Goal: Task Accomplishment & Management: Manage account settings

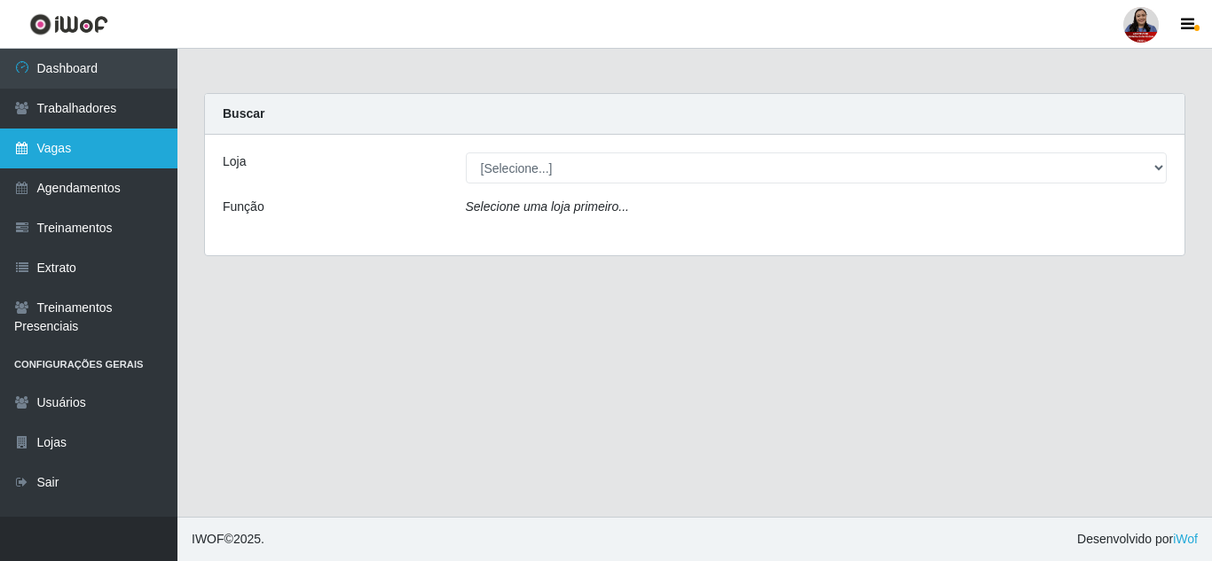
click at [70, 161] on link "Vagas" at bounding box center [88, 149] width 177 height 40
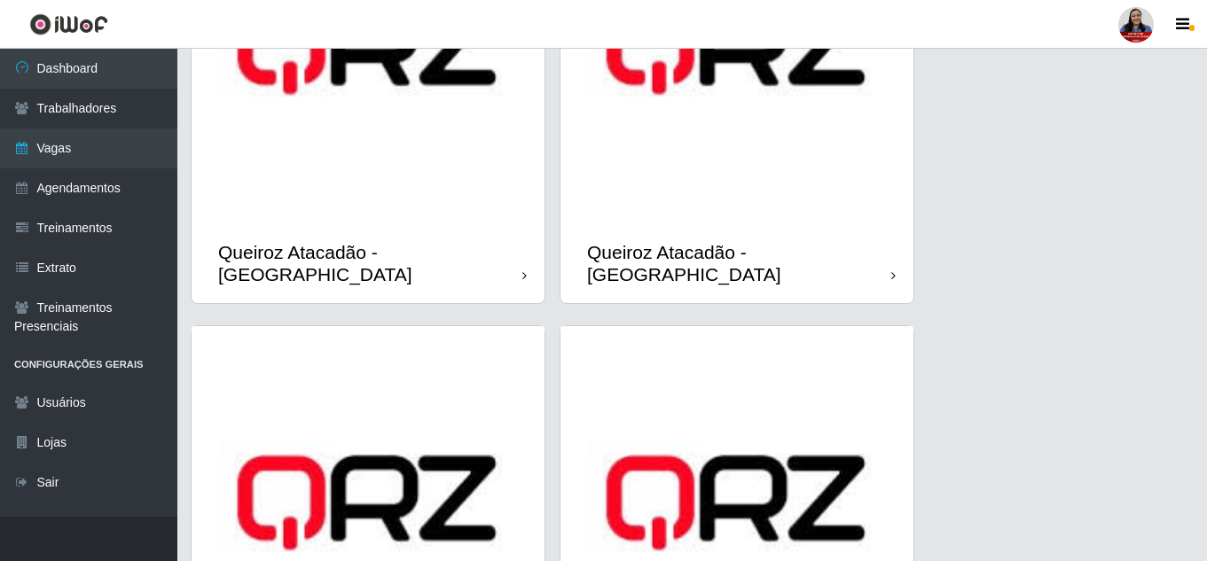
scroll to position [1976, 0]
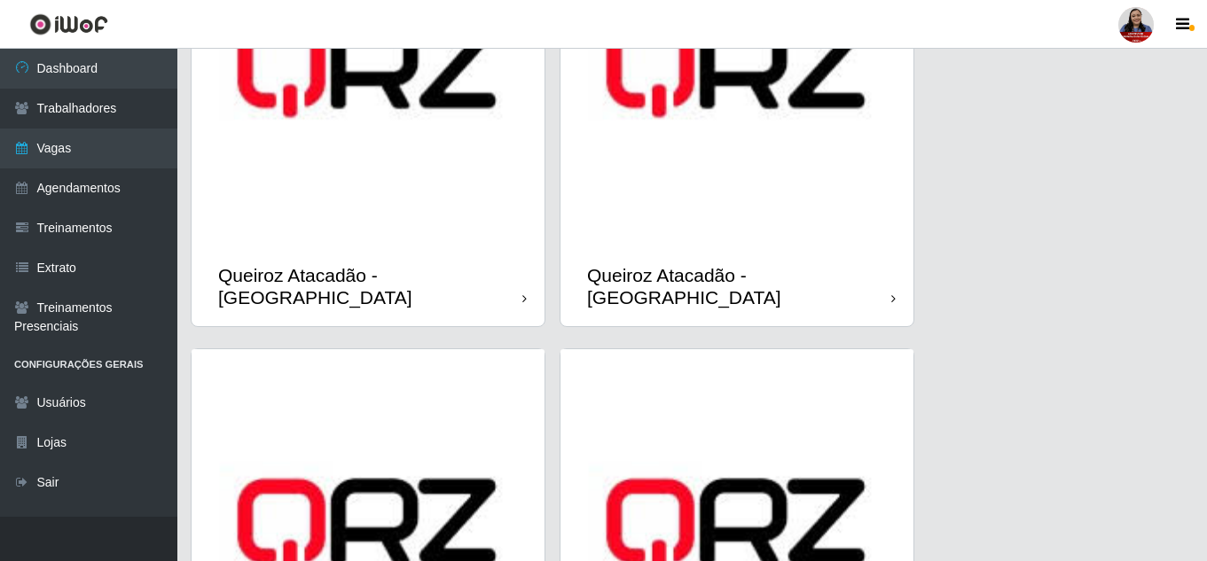
click at [435, 245] on img at bounding box center [368, 70] width 353 height 353
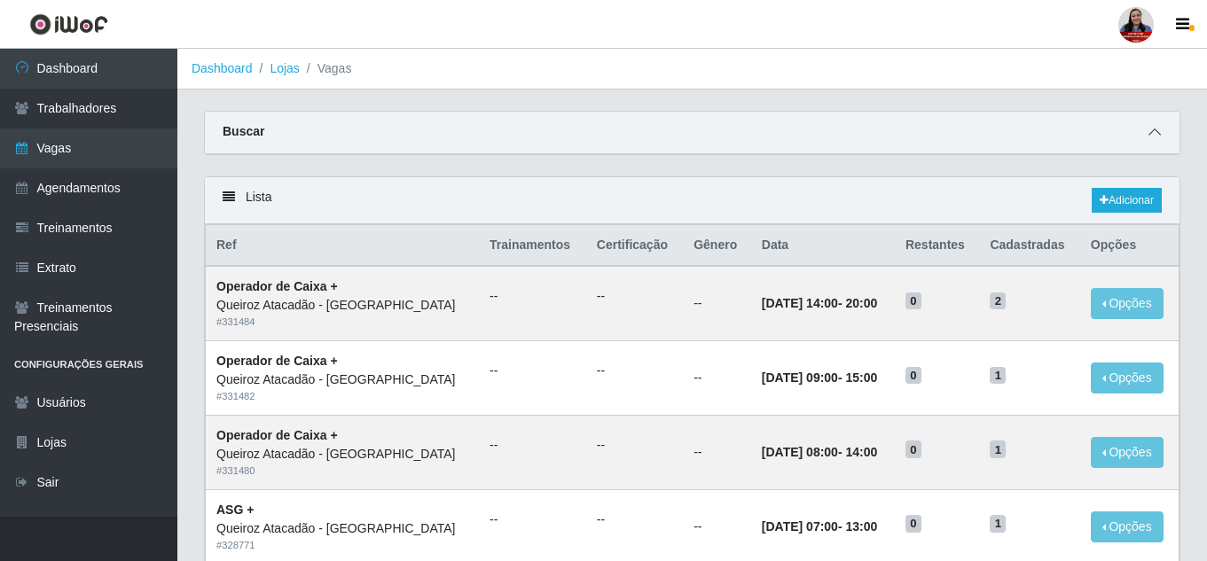
click at [1152, 134] on icon at bounding box center [1155, 132] width 12 height 12
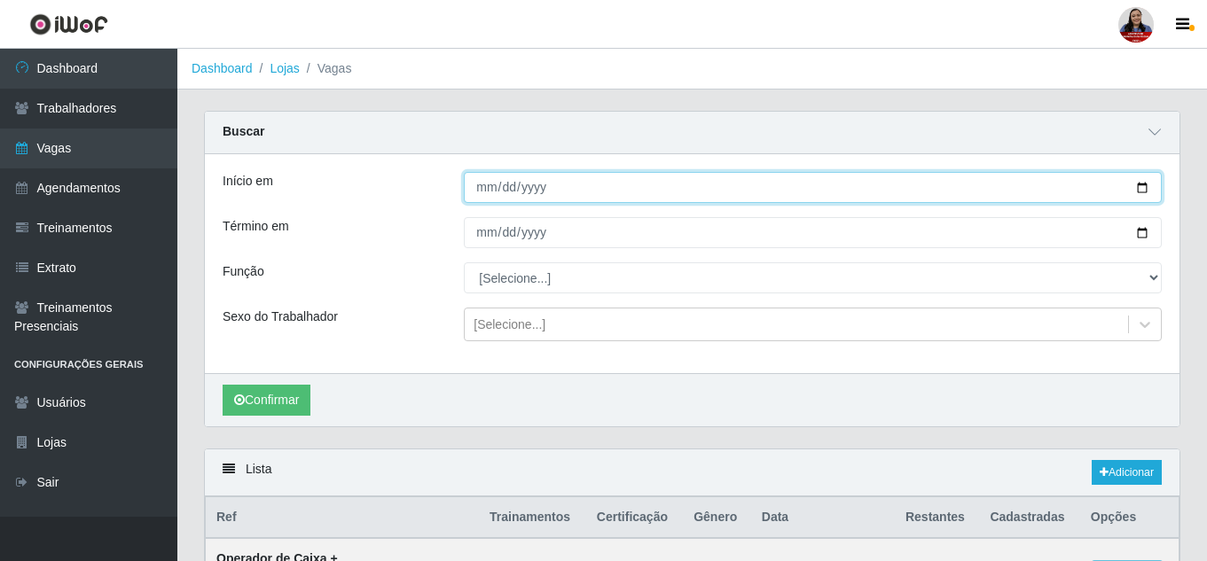
click at [1141, 192] on input "Início em" at bounding box center [813, 187] width 698 height 31
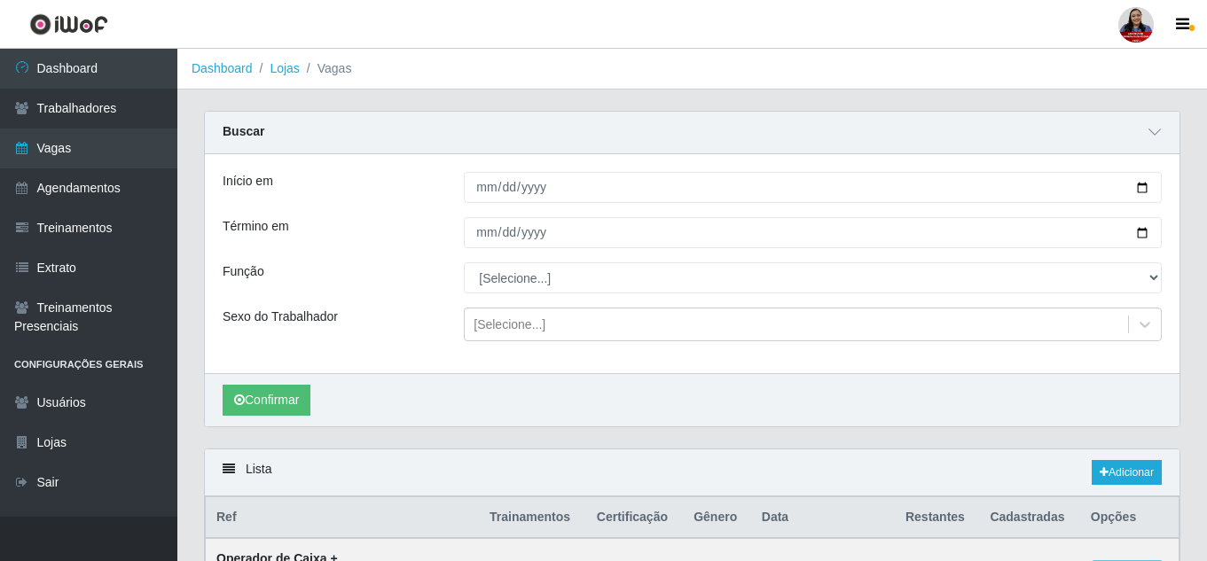
click at [665, 172] on div "Início em Término em Função [Selecione...] ASG ASG + Embalador Embalador + Emba…" at bounding box center [692, 263] width 975 height 219
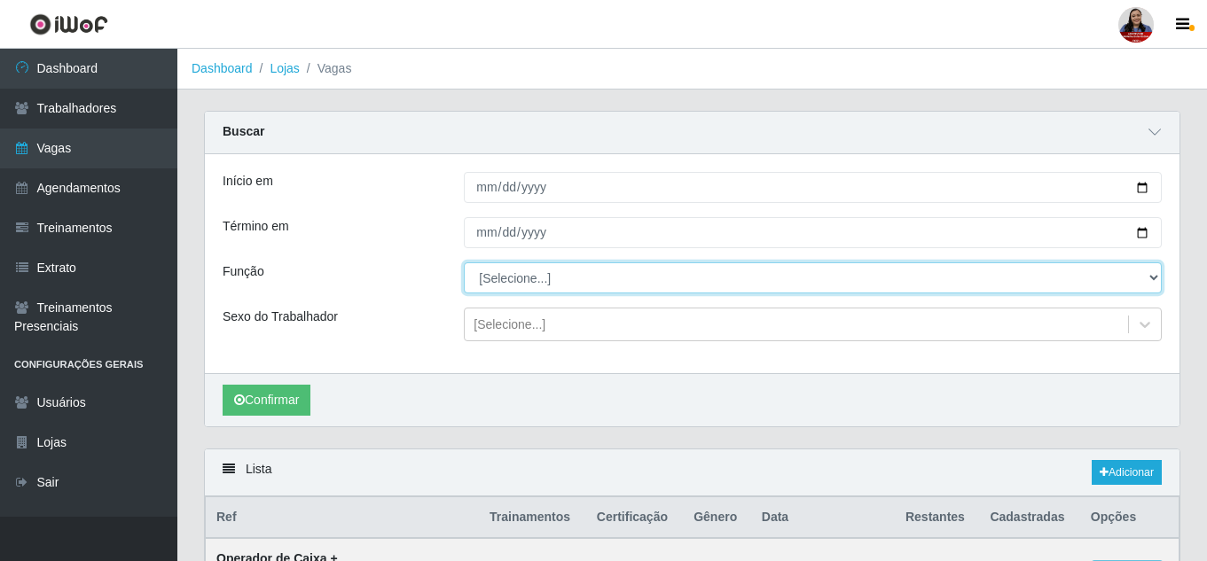
click at [583, 286] on select "[Selecione...] ASG ASG + Embalador Embalador + Embalador ++ Operador de Caixa O…" at bounding box center [813, 278] width 698 height 31
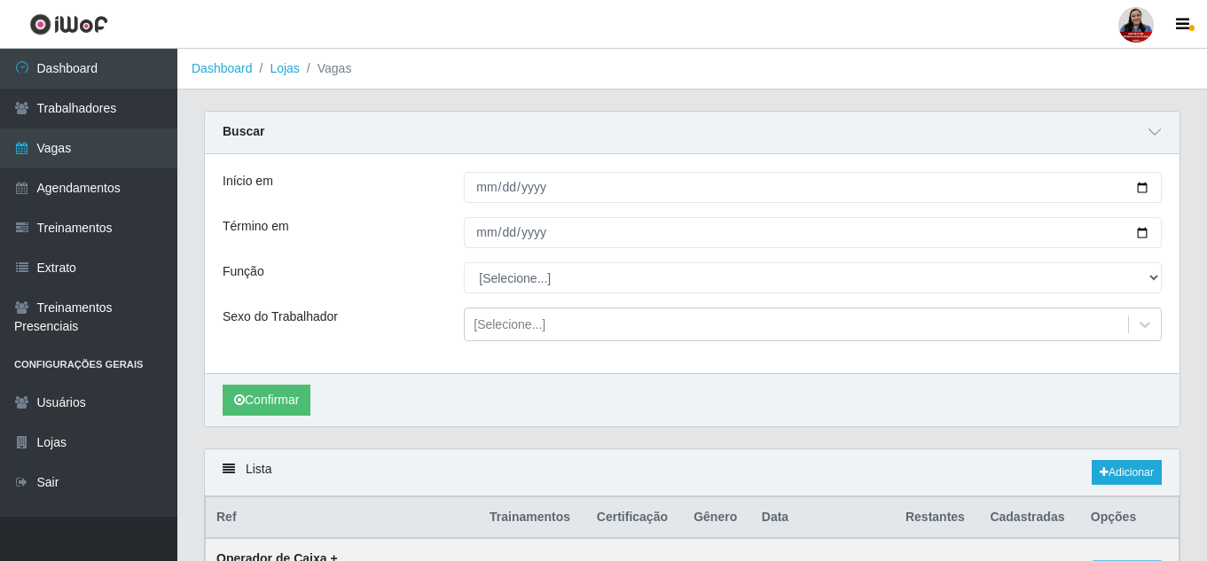
click at [364, 219] on div "Término em" at bounding box center [329, 232] width 241 height 31
click at [280, 69] on link "Lojas" at bounding box center [284, 68] width 29 height 14
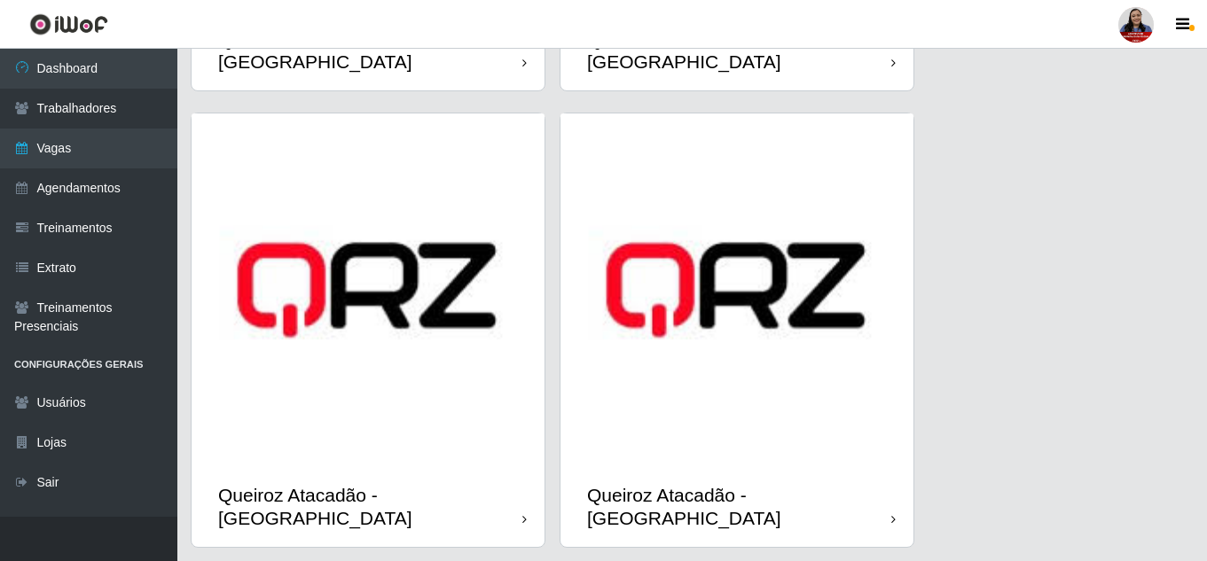
scroll to position [2242, 0]
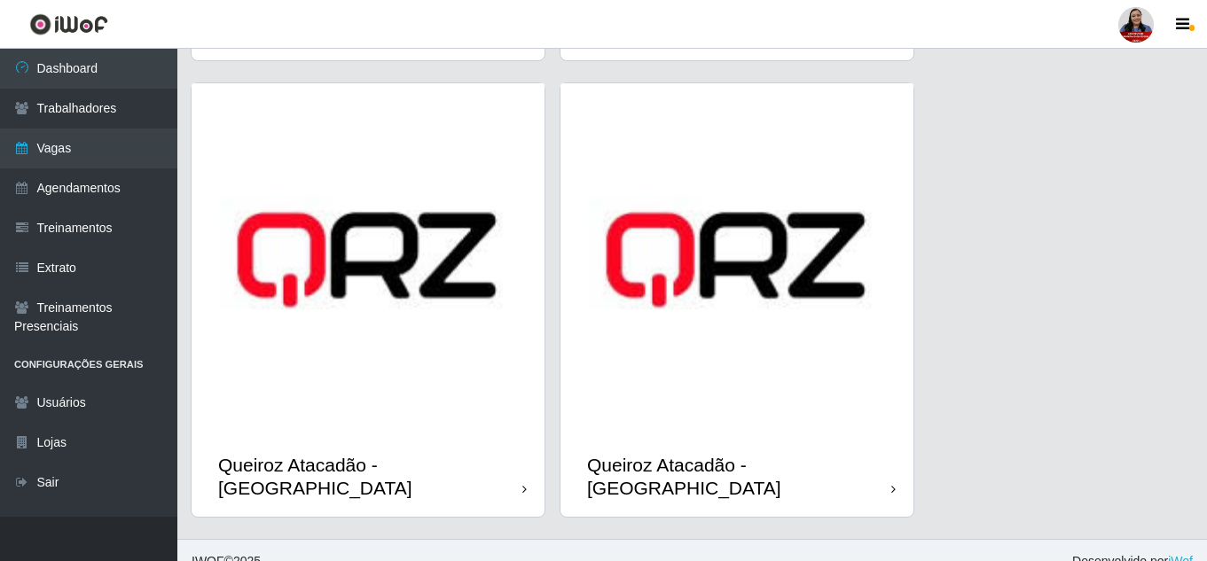
click at [434, 388] on img at bounding box center [368, 259] width 353 height 353
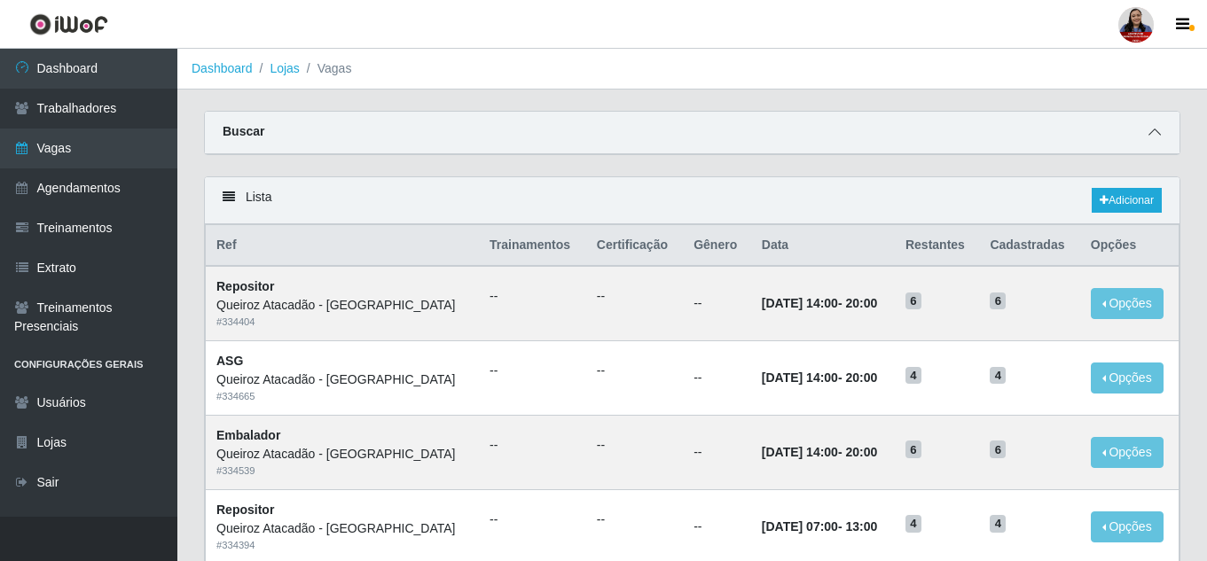
click at [1162, 135] on span at bounding box center [1154, 132] width 21 height 20
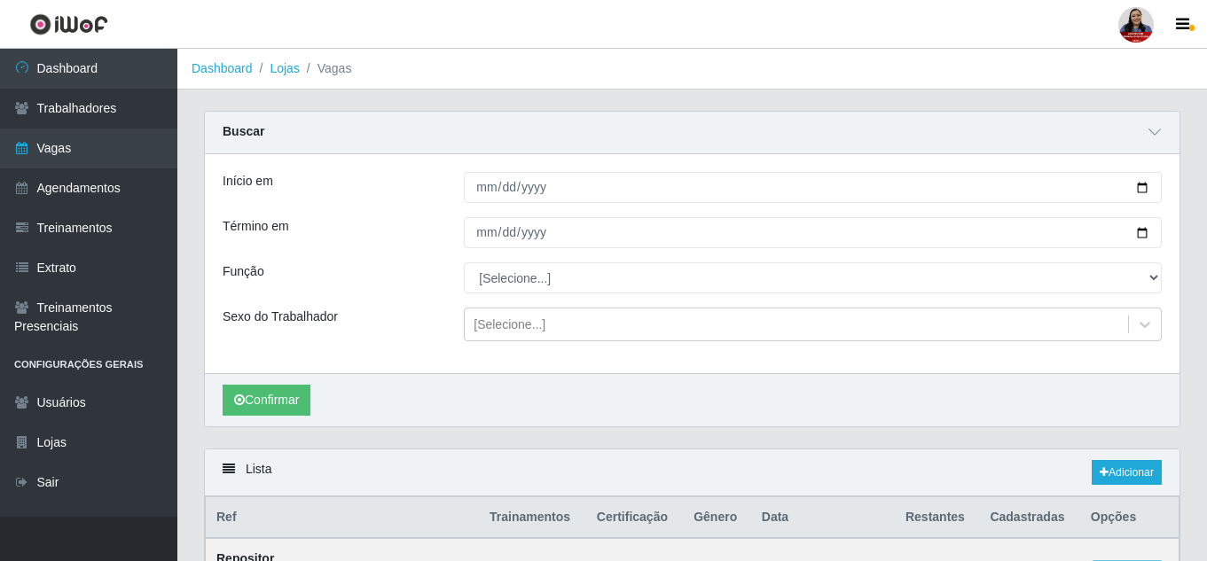
click at [604, 257] on div "Início em Término em Função [Selecione...] ASG ASG + ASG ++ Embalador Embalador…" at bounding box center [692, 263] width 975 height 219
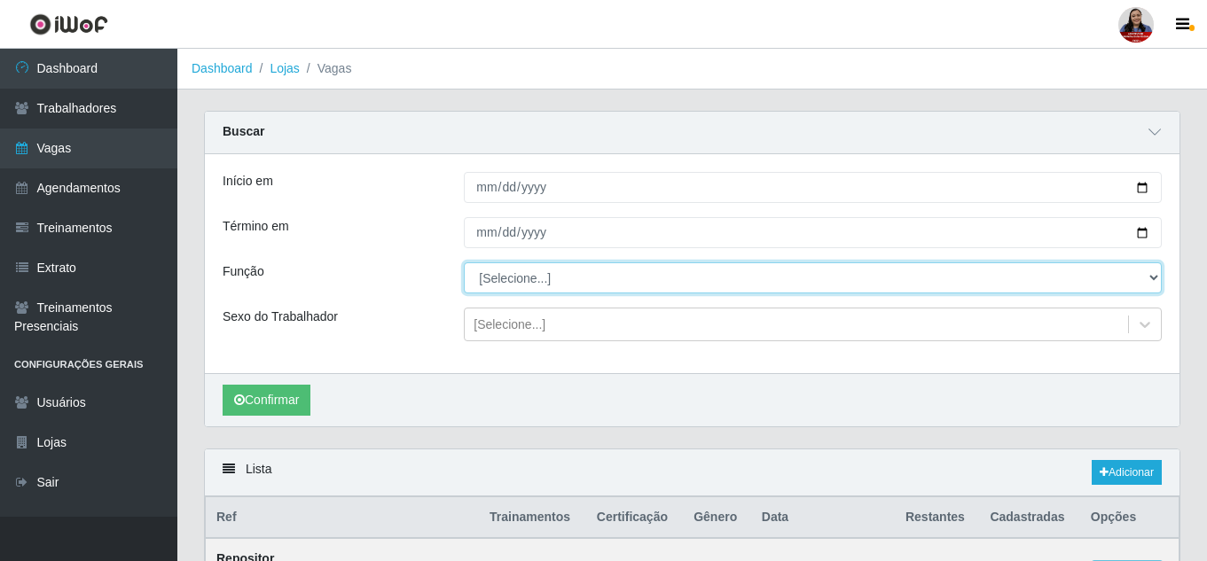
click at [608, 266] on select "[Selecione...] ASG ASG + ASG ++ Embalador Embalador + Embalador ++ Repositor Re…" at bounding box center [813, 278] width 698 height 31
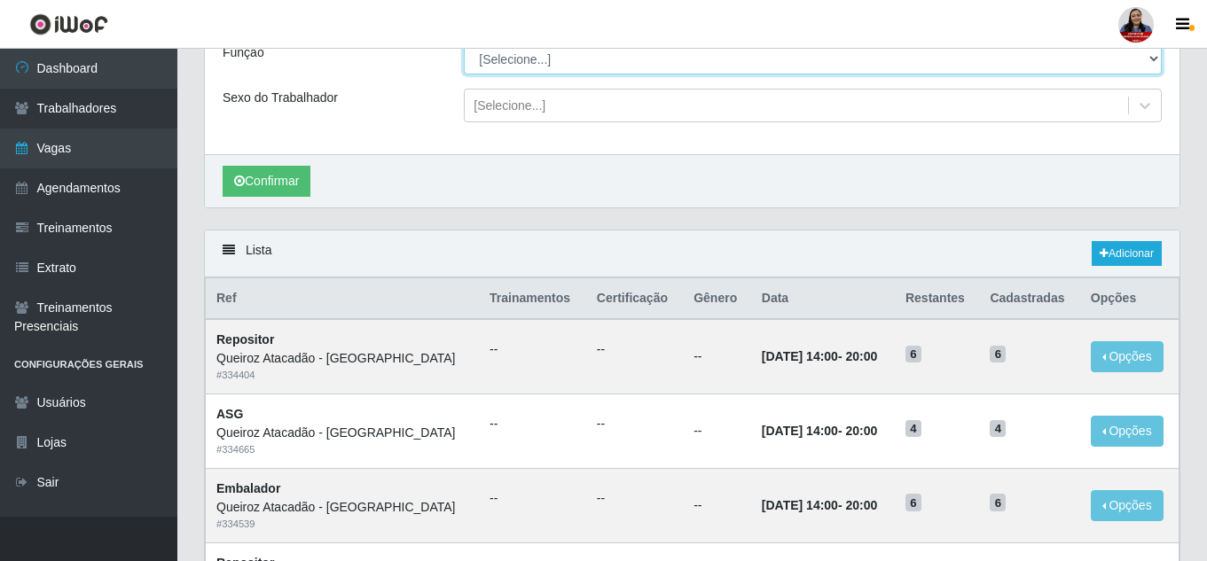
scroll to position [355, 0]
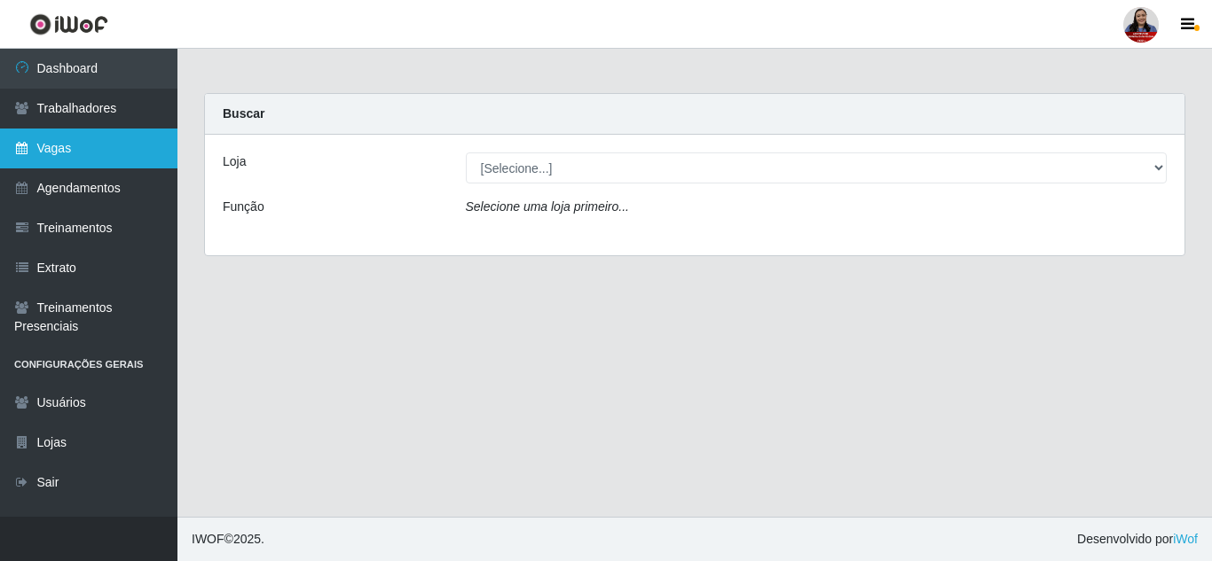
click at [45, 135] on link "Vagas" at bounding box center [88, 149] width 177 height 40
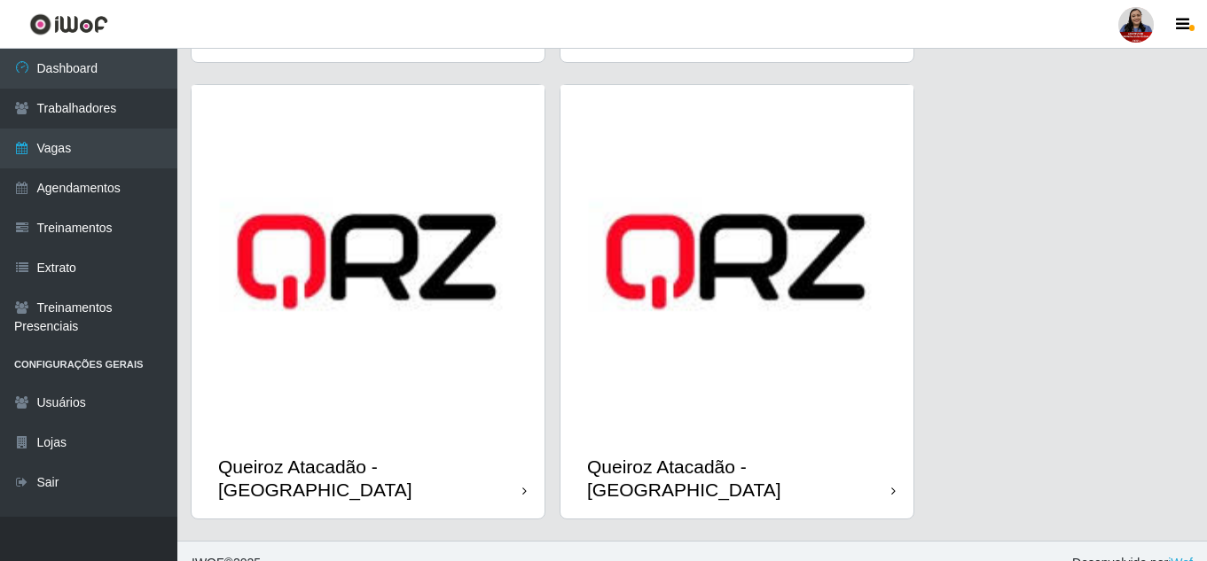
scroll to position [2242, 0]
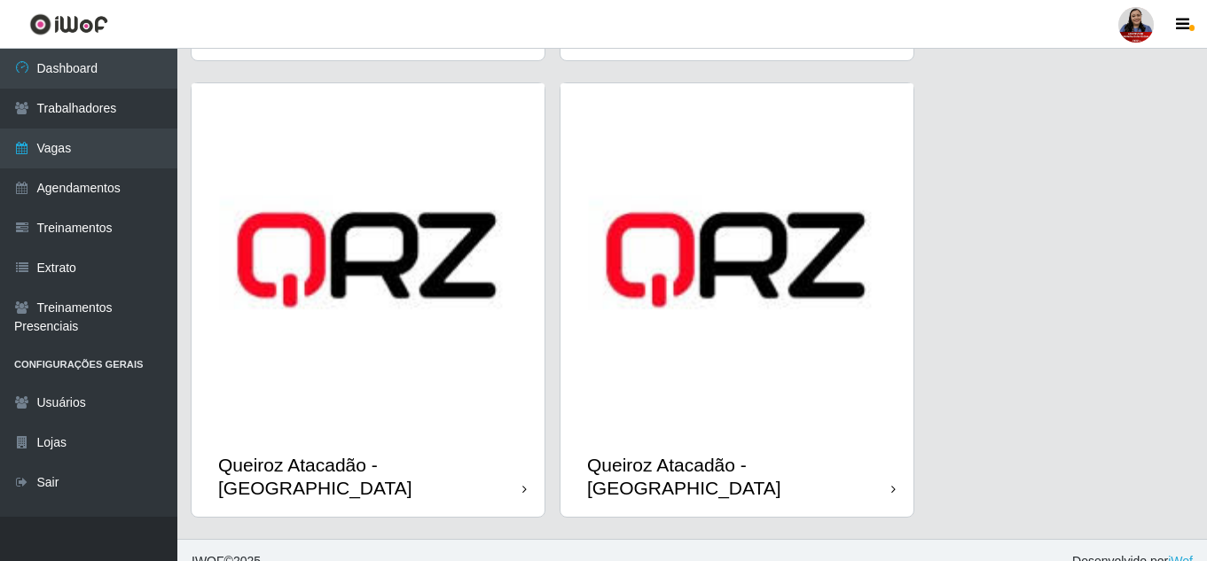
click at [466, 374] on img at bounding box center [368, 259] width 353 height 353
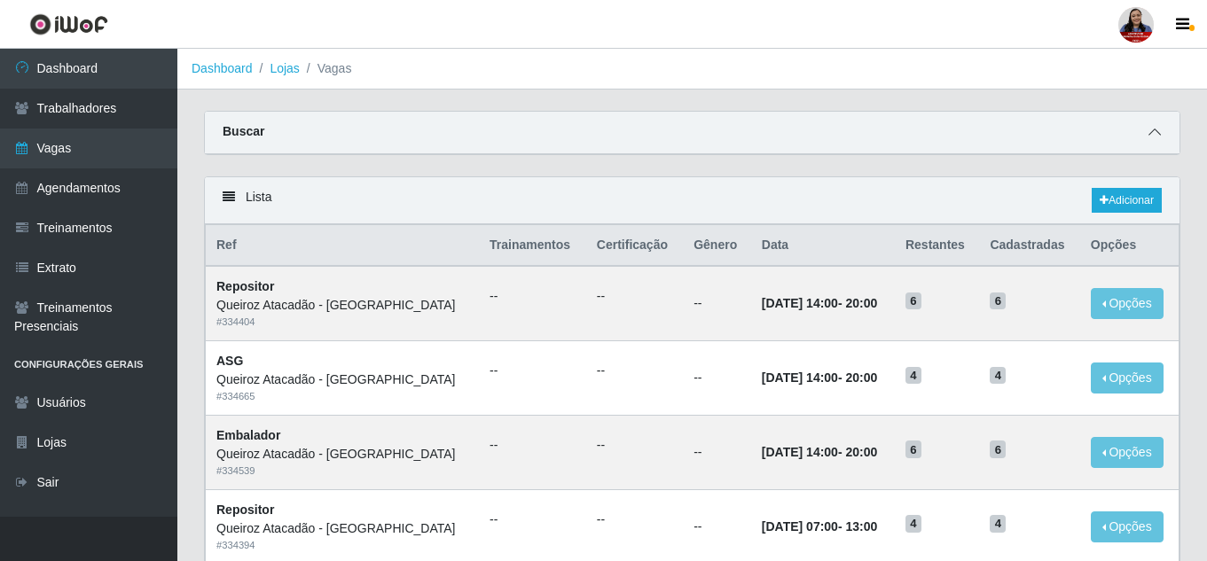
click at [1158, 133] on icon at bounding box center [1155, 132] width 12 height 12
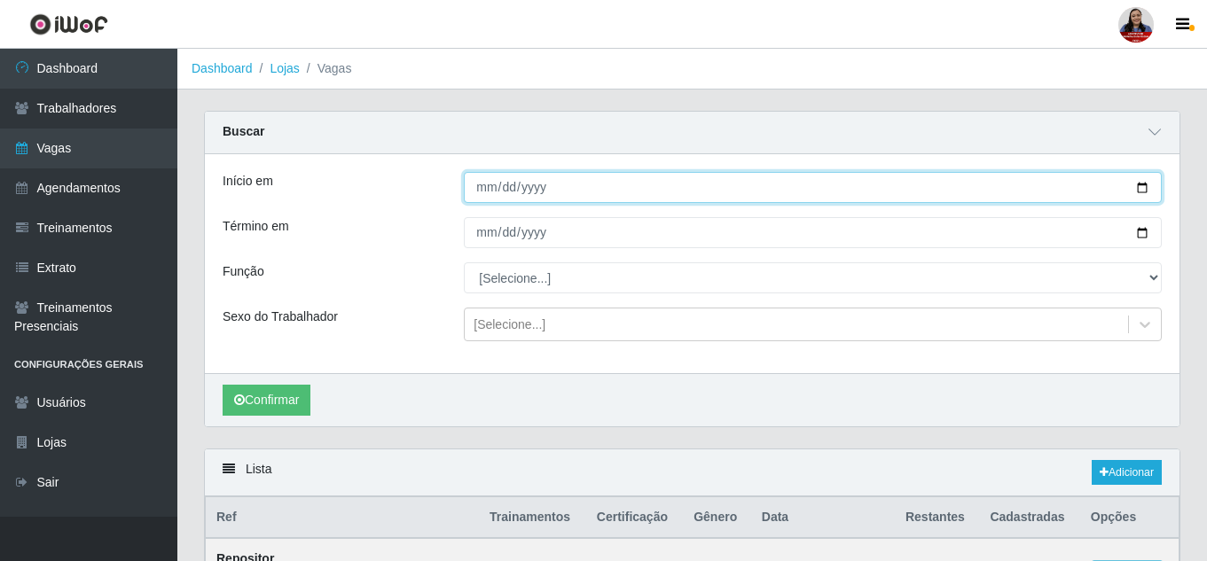
click at [1139, 188] on input "Início em" at bounding box center [813, 187] width 698 height 31
type input "2025-08-27"
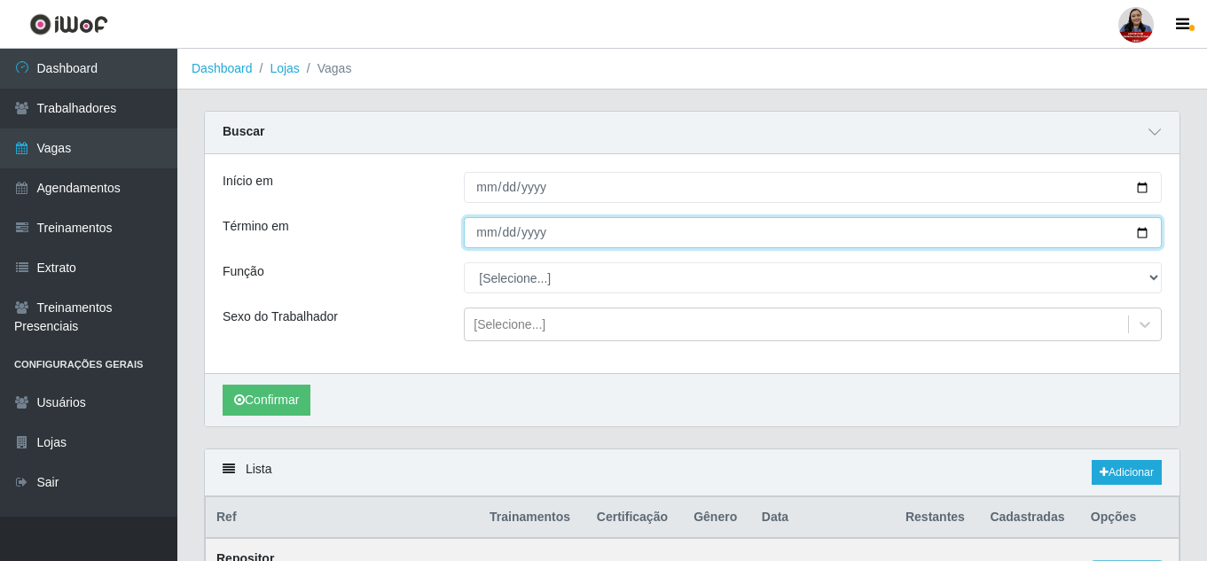
click at [1144, 236] on input "Término em" at bounding box center [813, 232] width 698 height 31
type input "2025-08-27"
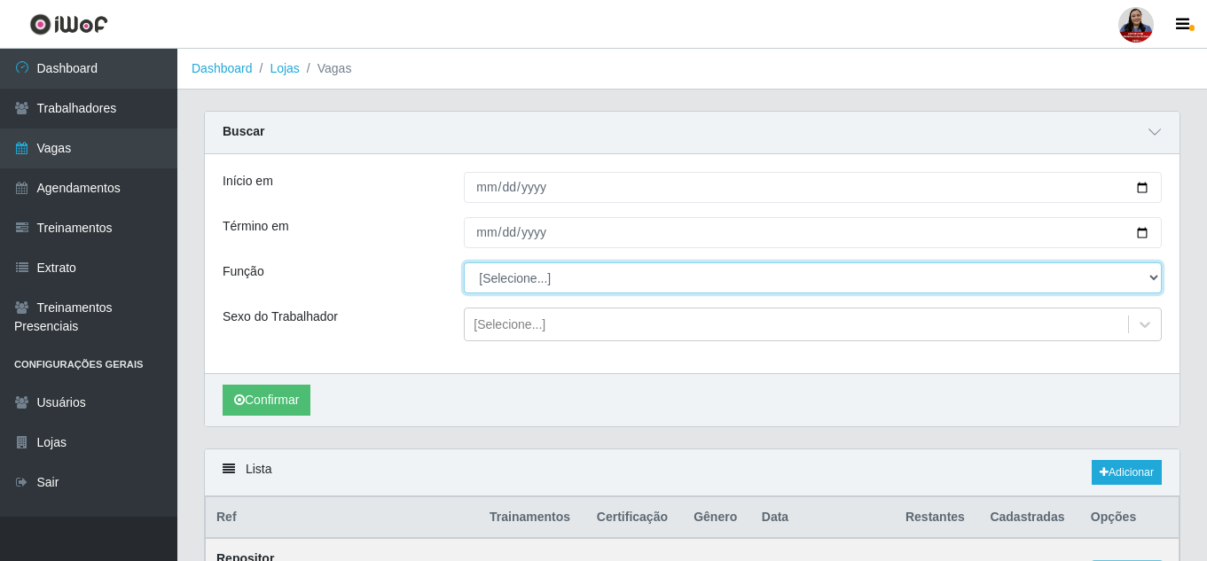
click at [1156, 276] on select "[Selecione...] ASG ASG + ASG ++ Embalador Embalador + Embalador ++ Repositor Re…" at bounding box center [813, 278] width 698 height 31
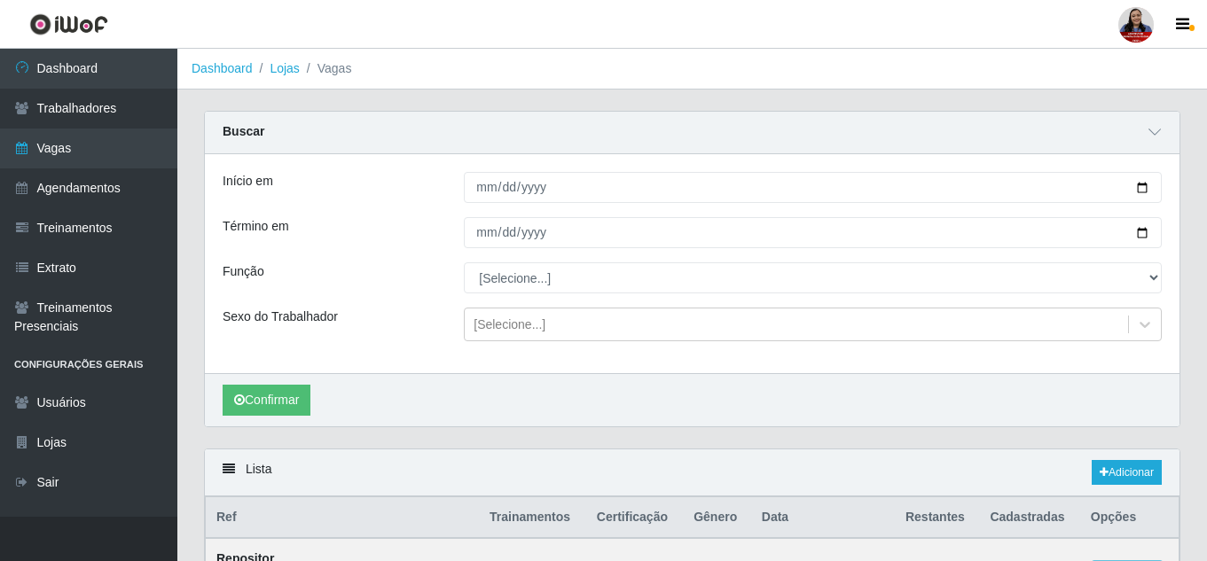
click at [428, 269] on div "Função" at bounding box center [329, 278] width 241 height 31
click at [301, 395] on button "Confirmar" at bounding box center [267, 400] width 88 height 31
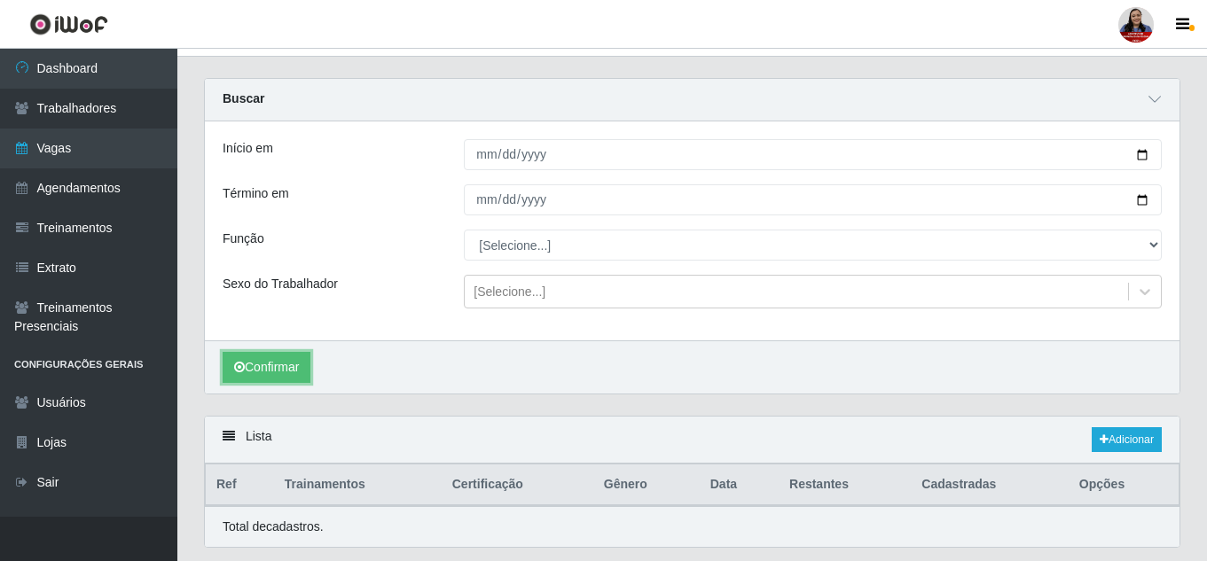
scroll to position [86, 0]
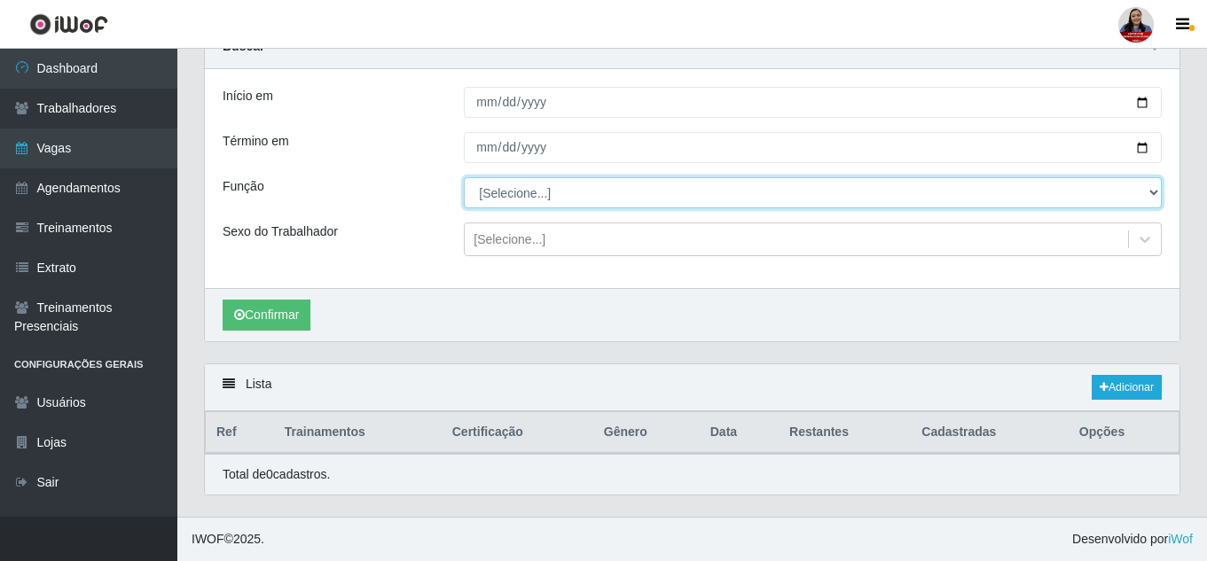
click at [816, 192] on select "[Selecione...] ASG ASG + ASG ++ Embalador Embalador + Embalador ++ Repositor Re…" at bounding box center [813, 192] width 698 height 31
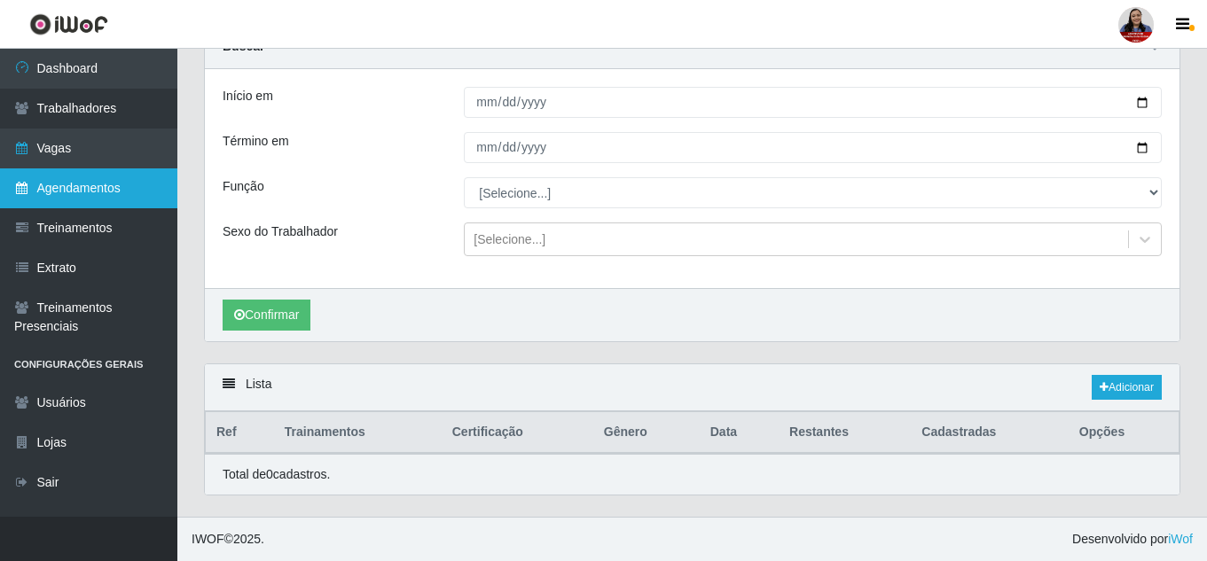
click at [82, 192] on link "Agendamentos" at bounding box center [88, 189] width 177 height 40
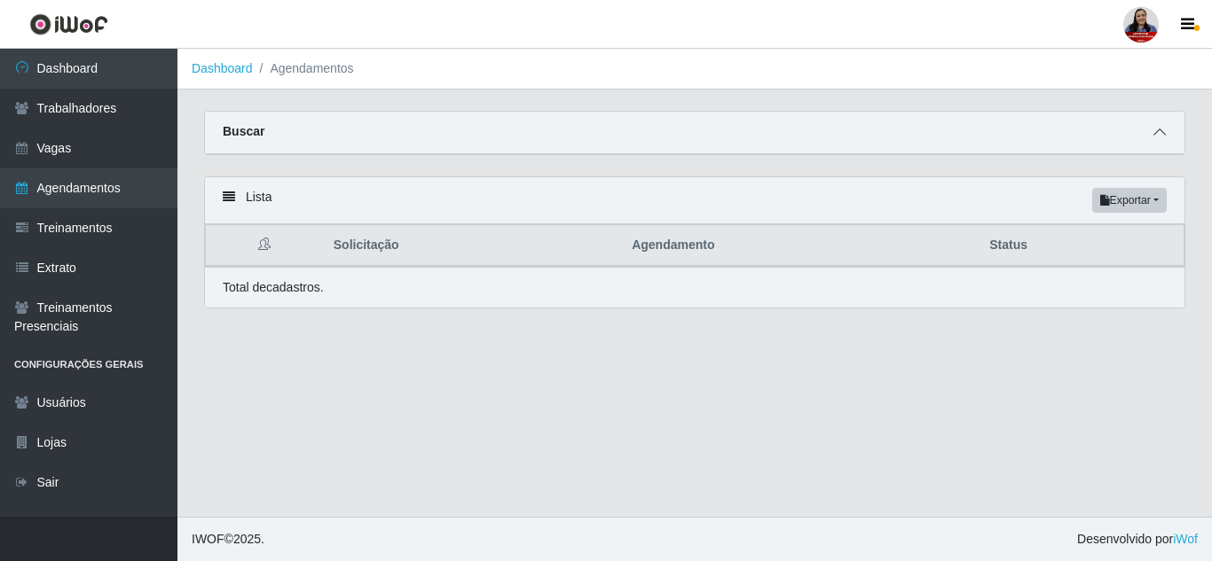
click at [1158, 136] on icon at bounding box center [1159, 132] width 12 height 12
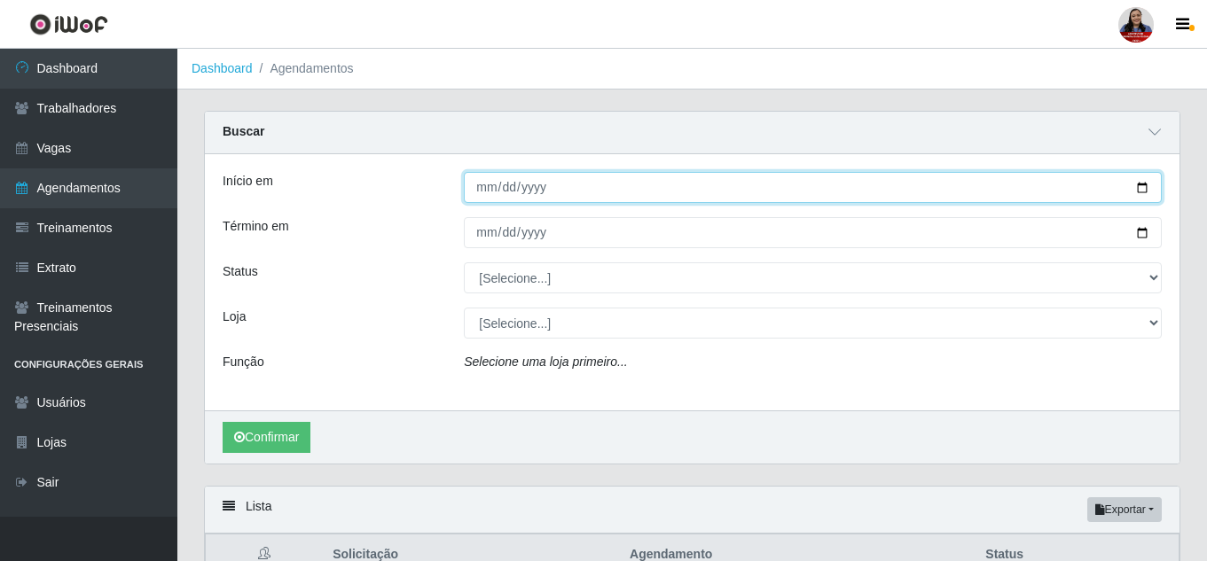
click at [1152, 190] on input "Início em" at bounding box center [813, 187] width 698 height 31
click at [1150, 190] on input "Início em" at bounding box center [813, 187] width 698 height 31
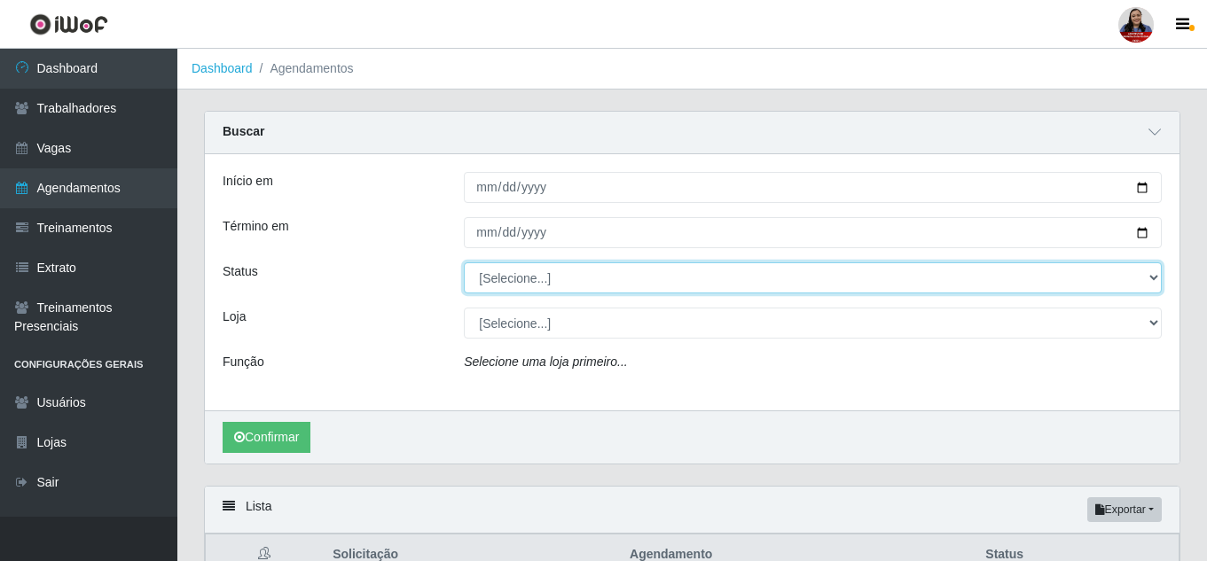
click at [605, 289] on select "[Selecione...] AGENDADO AGUARDANDO LIBERAR EM ANDAMENTO EM REVISÃO FINALIZADO C…" at bounding box center [813, 278] width 698 height 31
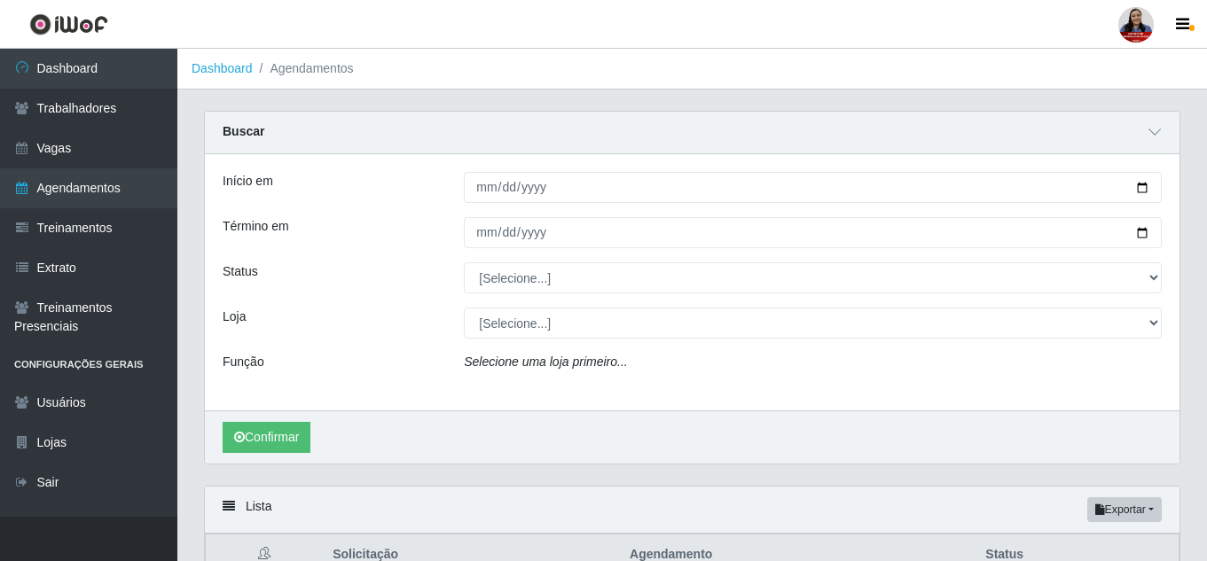
click at [614, 250] on div "Início em Término em Status [Selecione...] AGENDADO AGUARDANDO LIBERAR EM ANDAM…" at bounding box center [692, 282] width 975 height 256
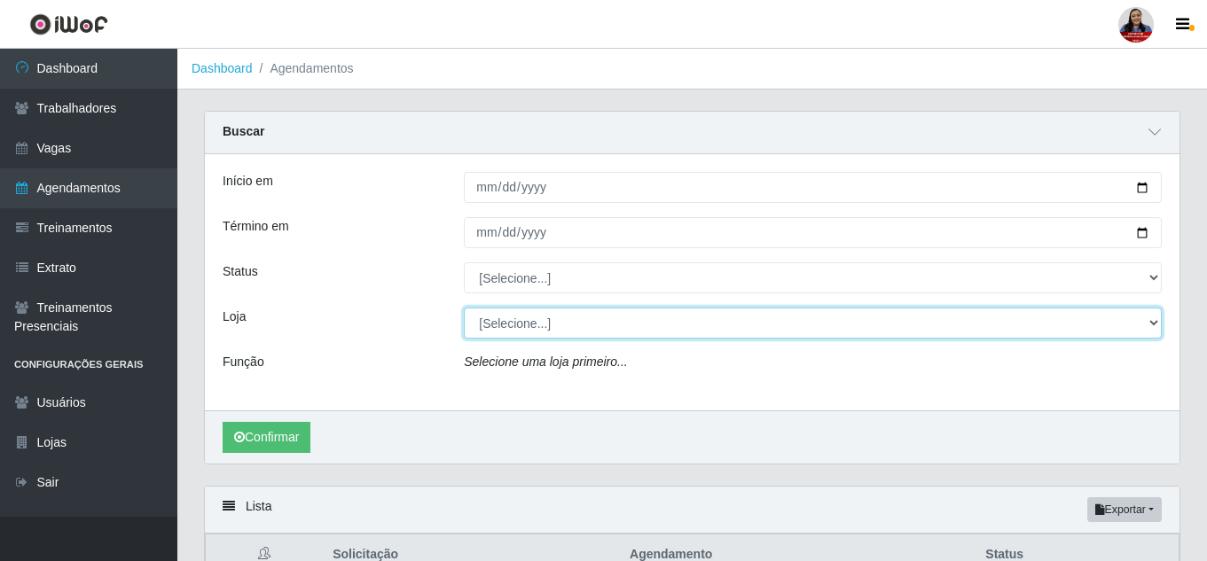
click at [597, 325] on select "[Selecione...] Hiper Queiroz - [GEOGRAPHIC_DATA] Hiper Queiroz - Boa Vista Hipe…" at bounding box center [813, 323] width 698 height 31
click at [464, 309] on select "[Selecione...] Hiper Queiroz - [GEOGRAPHIC_DATA] Hiper Queiroz - Boa Vista Hipe…" at bounding box center [813, 323] width 698 height 31
click at [628, 318] on select "[Selecione...] Hiper Queiroz - [GEOGRAPHIC_DATA] Hiper Queiroz - Boa Vista Hipe…" at bounding box center [813, 323] width 698 height 31
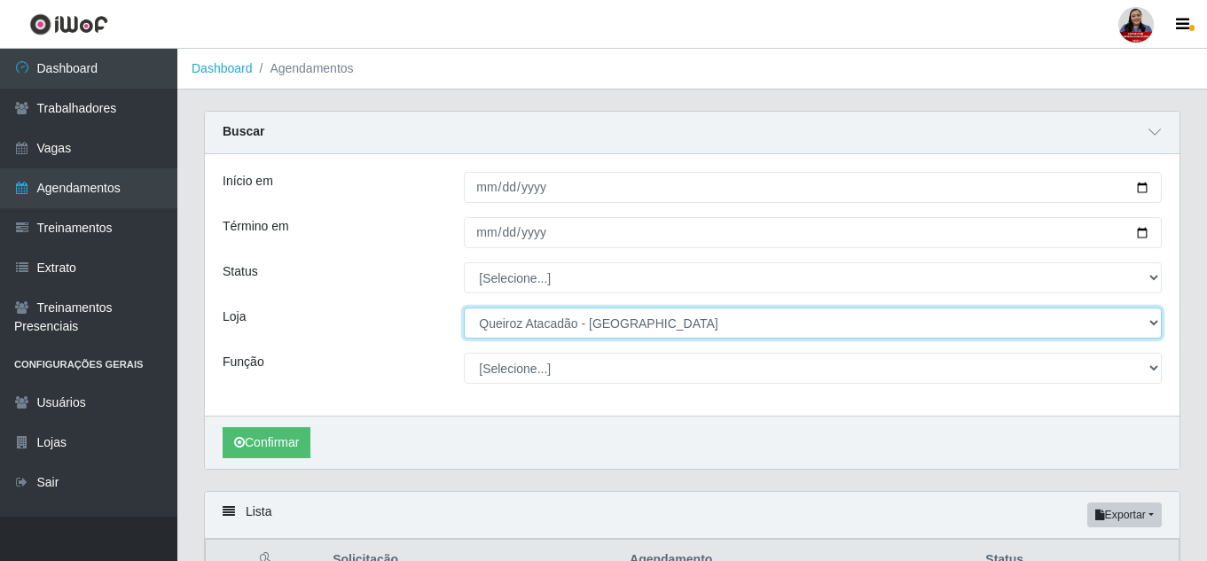
select select "517"
click at [464, 309] on select "[Selecione...] Hiper Queiroz - [GEOGRAPHIC_DATA] Hiper Queiroz - Boa Vista Hipe…" at bounding box center [813, 323] width 698 height 31
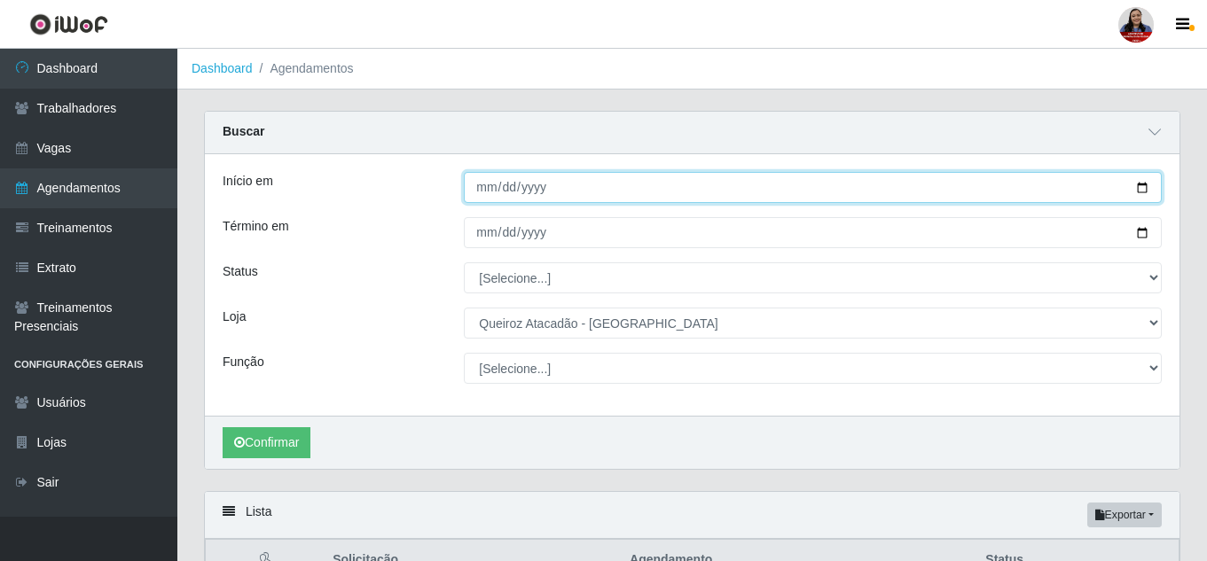
click at [1139, 192] on input "Início em" at bounding box center [813, 187] width 698 height 31
type input "2025-08-27"
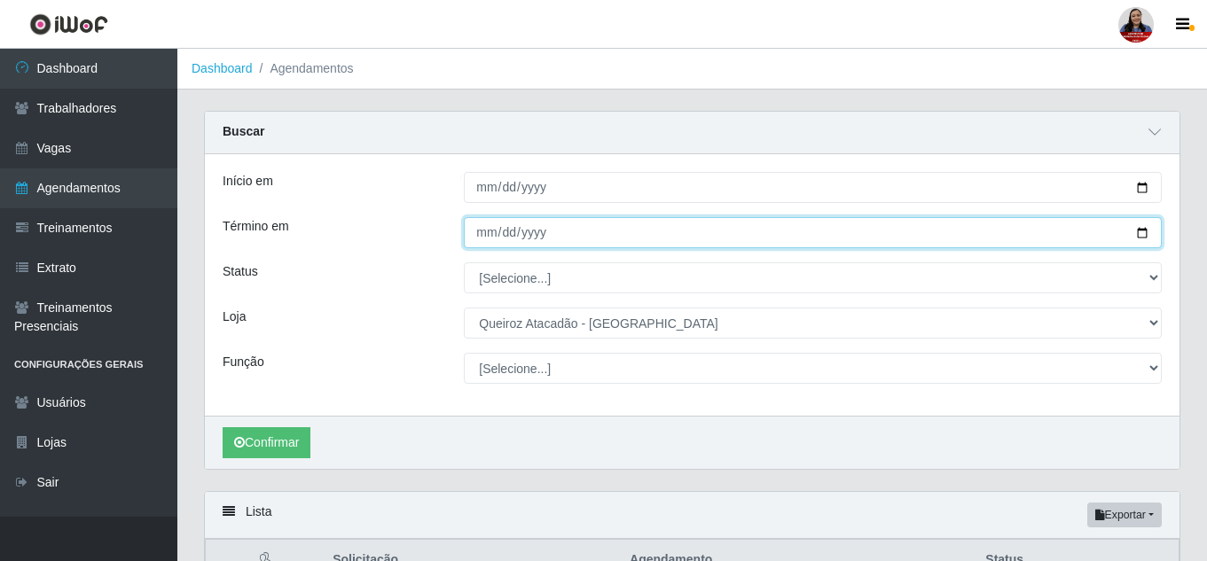
click at [1148, 239] on input "Término em" at bounding box center [813, 232] width 698 height 31
type input "2025-08-27"
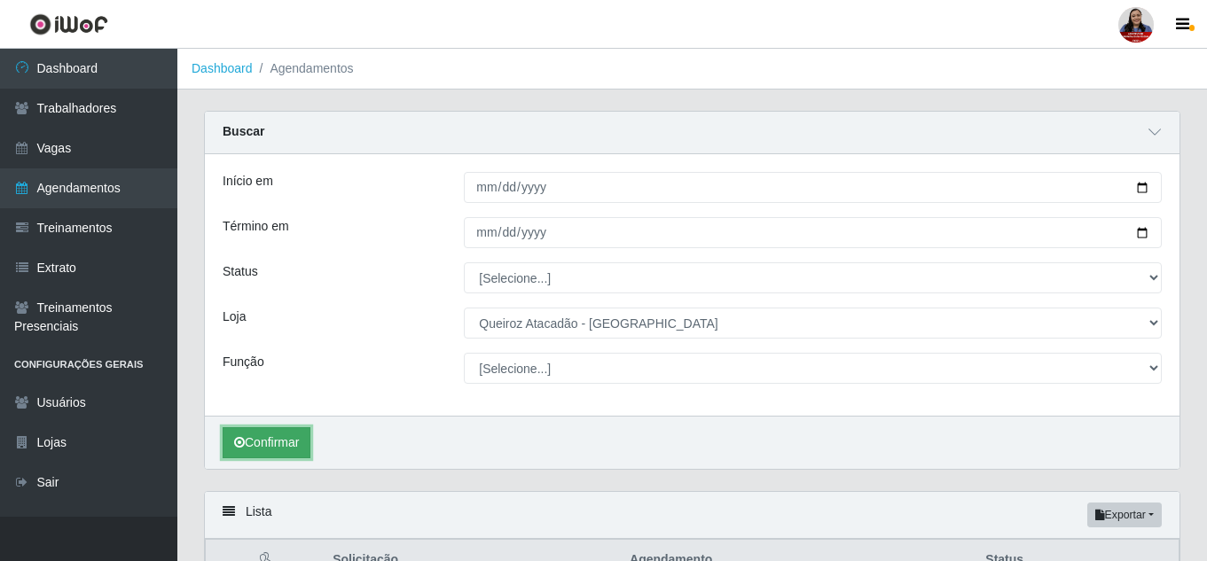
click at [308, 432] on button "Confirmar" at bounding box center [267, 442] width 88 height 31
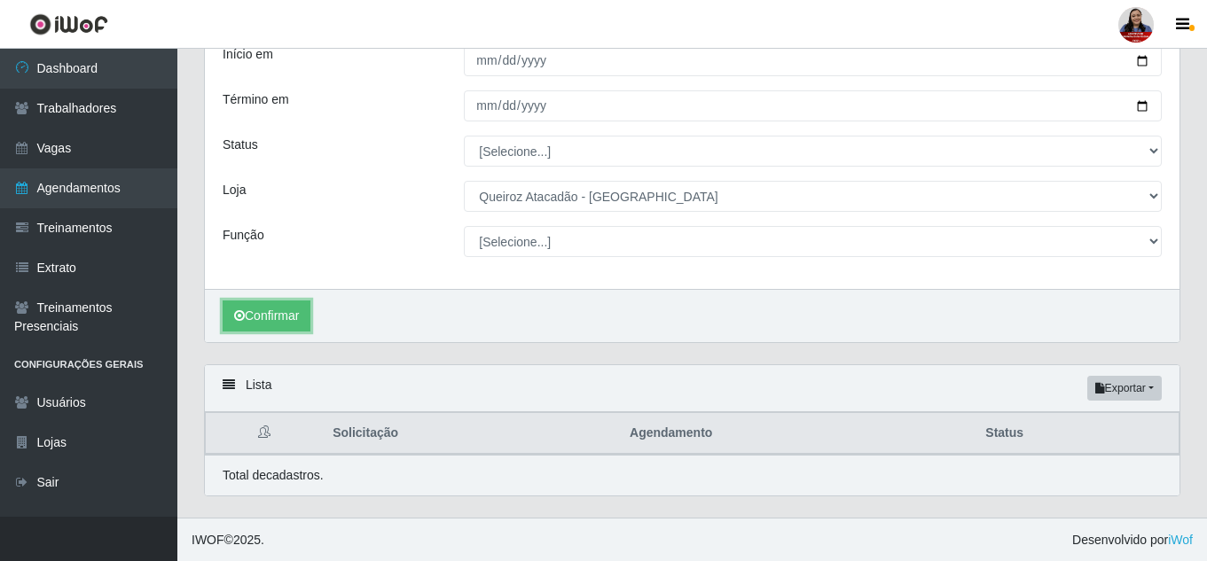
scroll to position [129, 0]
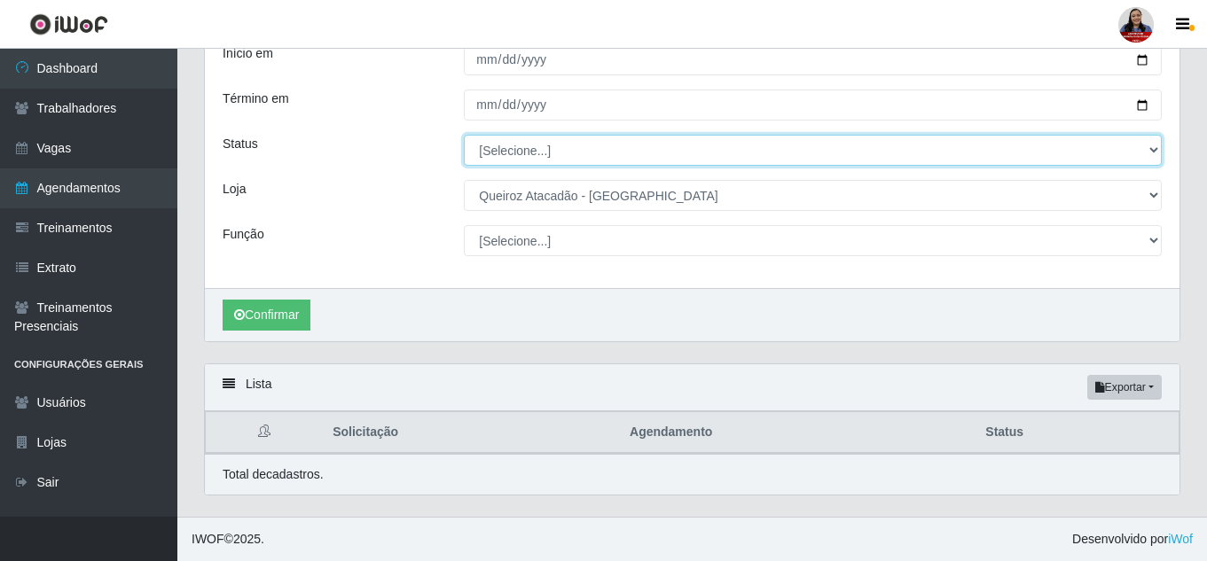
click at [545, 153] on select "[Selecione...] AGENDADO AGUARDANDO LIBERAR EM ANDAMENTO EM REVISÃO FINALIZADO C…" at bounding box center [813, 150] width 698 height 31
select select "AGENDADO"
click at [464, 135] on select "[Selecione...] AGENDADO AGUARDANDO LIBERAR EM ANDAMENTO EM REVISÃO FINALIZADO C…" at bounding box center [813, 150] width 698 height 31
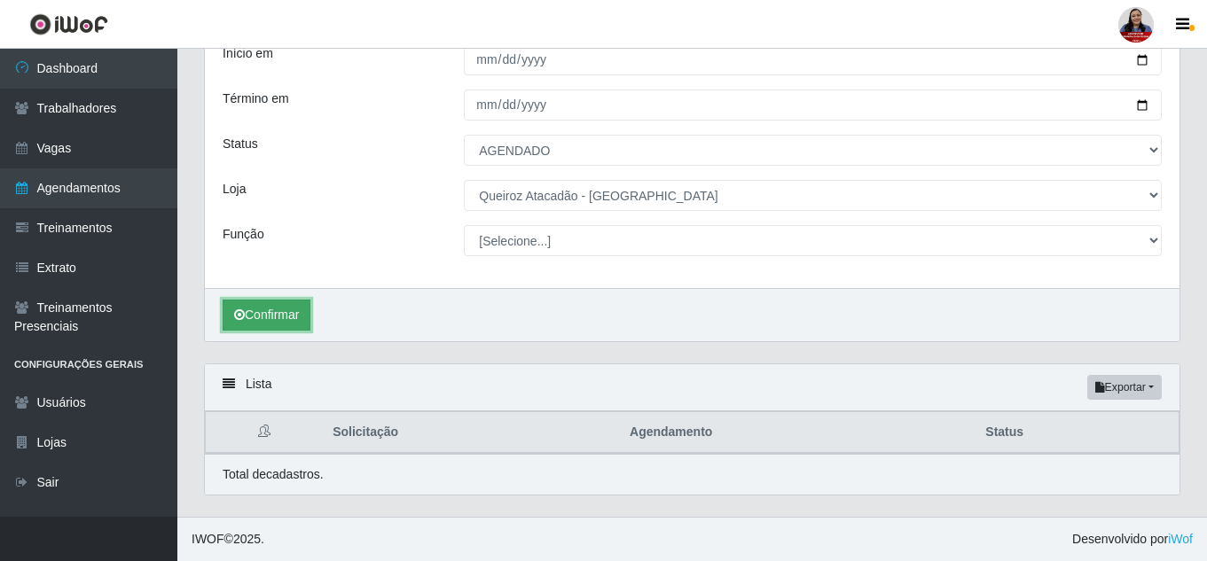
click at [263, 325] on button "Confirmar" at bounding box center [267, 315] width 88 height 31
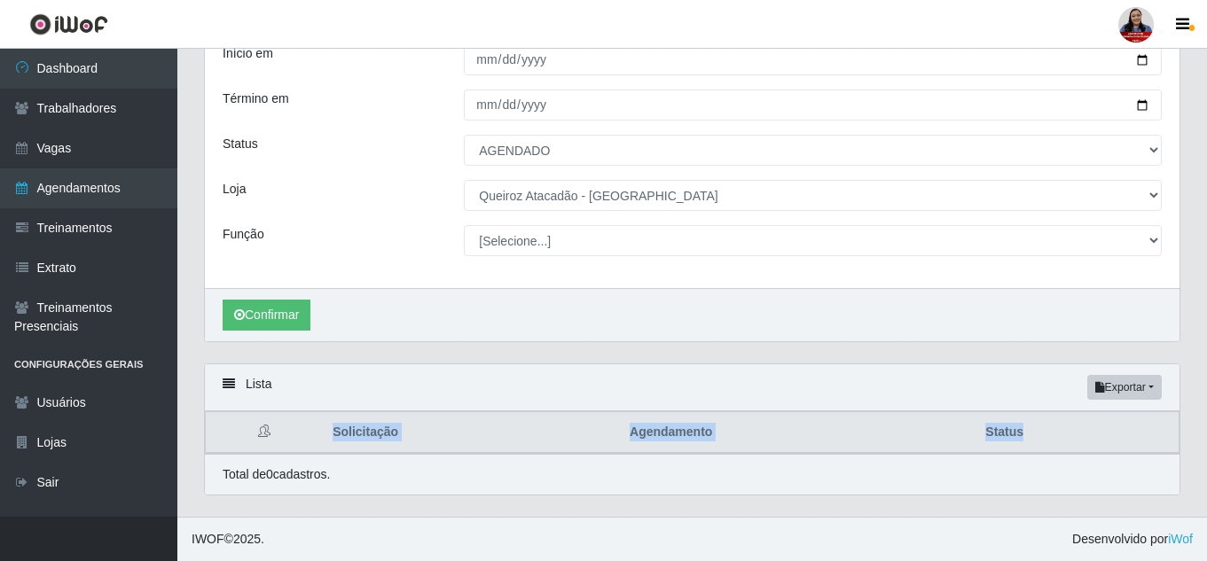
drag, startPoint x: 1037, startPoint y: 436, endPoint x: 255, endPoint y: 430, distance: 781.4
click at [255, 430] on tr "Solicitação Agendamento Status" at bounding box center [693, 433] width 974 height 42
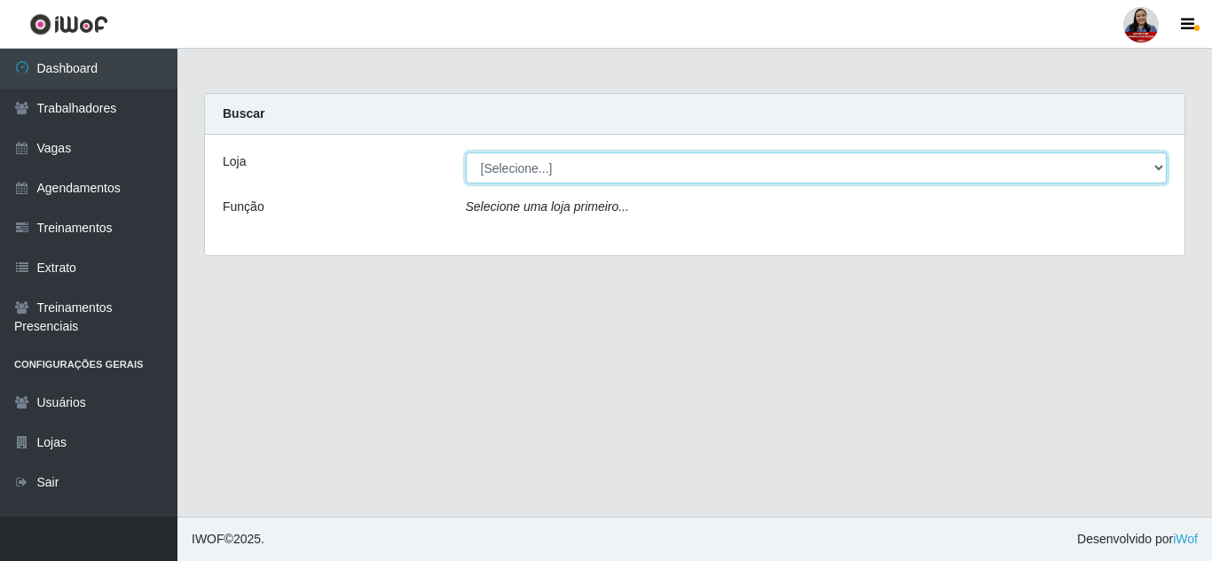
click at [514, 170] on select "[Selecione...] Hiper Queiroz - [GEOGRAPHIC_DATA] Hiper Queiroz - Boa Vista Hipe…" at bounding box center [817, 168] width 702 height 31
select select "516"
click at [466, 153] on select "[Selecione...] Hiper Queiroz - [GEOGRAPHIC_DATA] Hiper Queiroz - Boa Vista Hipe…" at bounding box center [817, 168] width 702 height 31
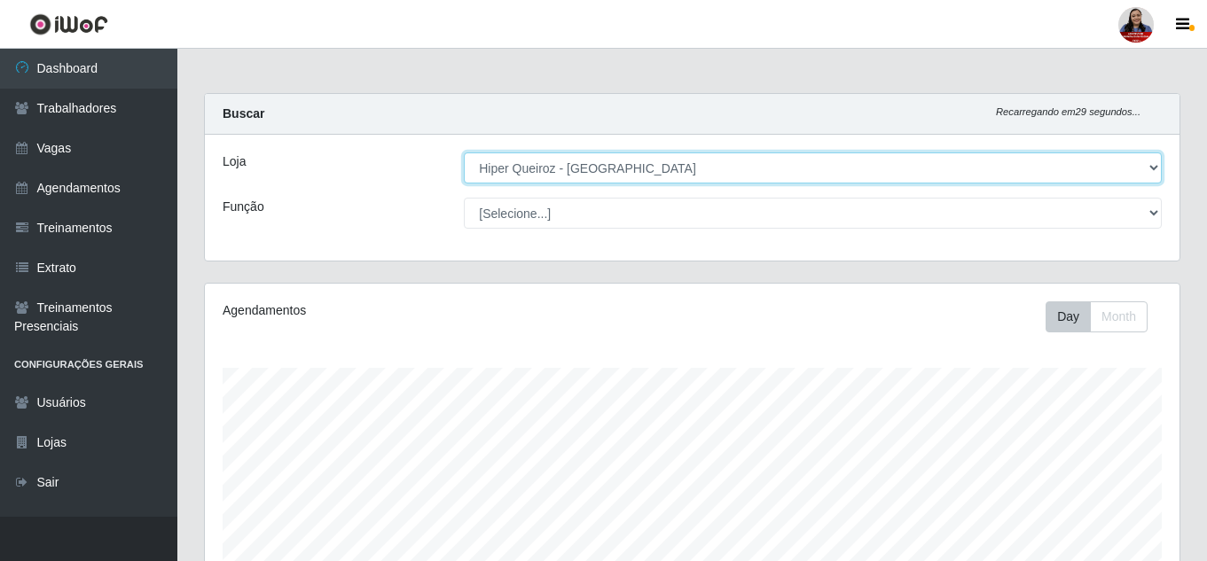
scroll to position [368, 975]
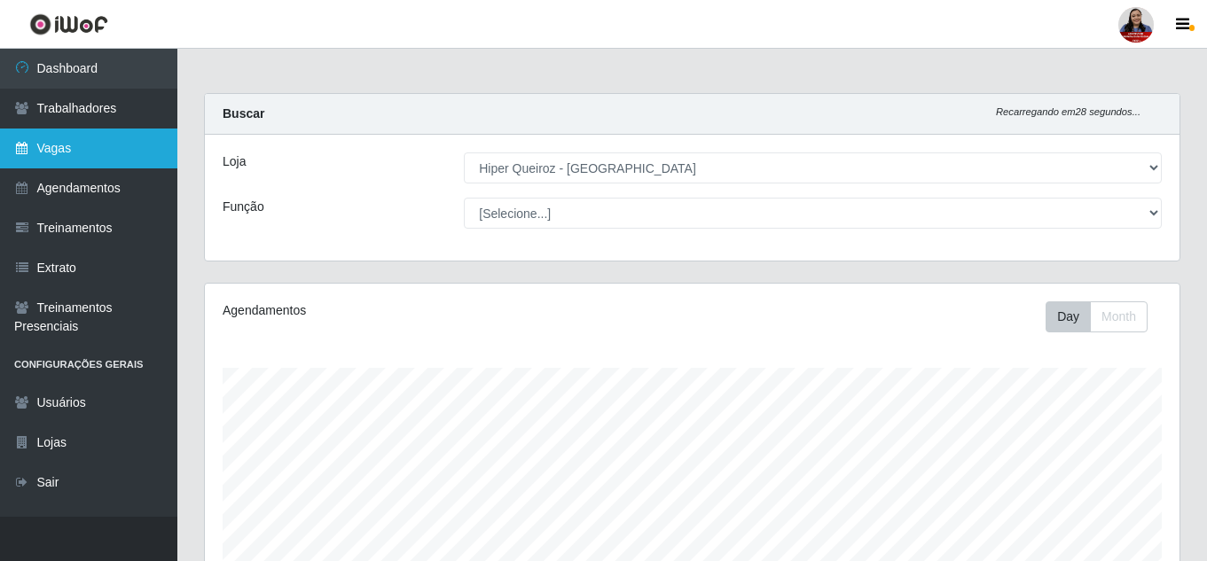
click at [66, 154] on link "Vagas" at bounding box center [88, 149] width 177 height 40
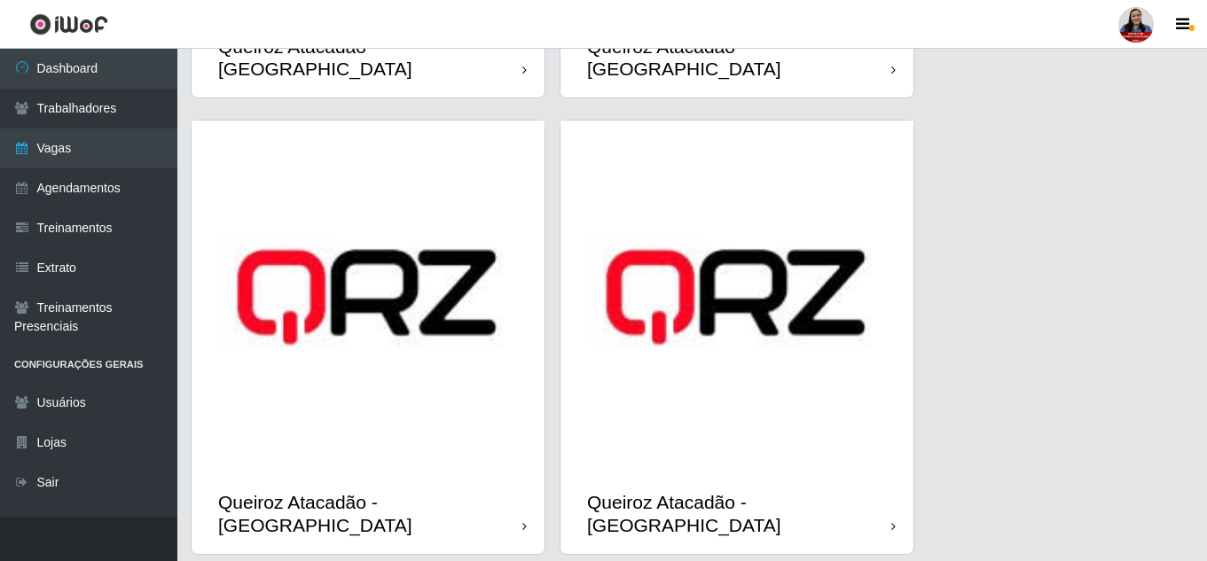
scroll to position [2242, 0]
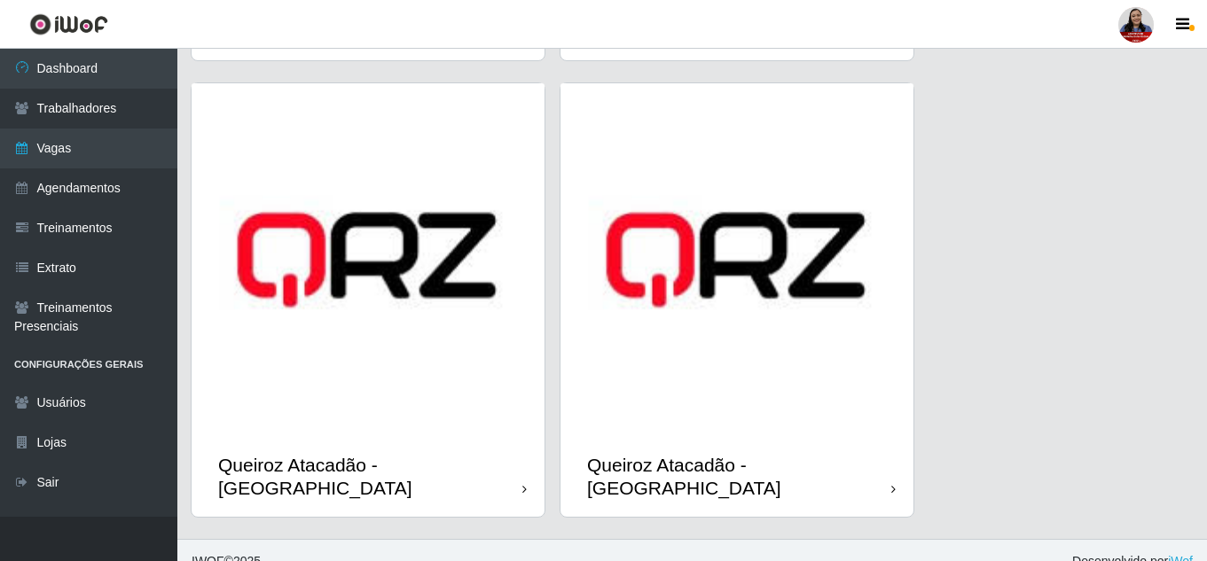
click at [461, 361] on img at bounding box center [368, 259] width 353 height 353
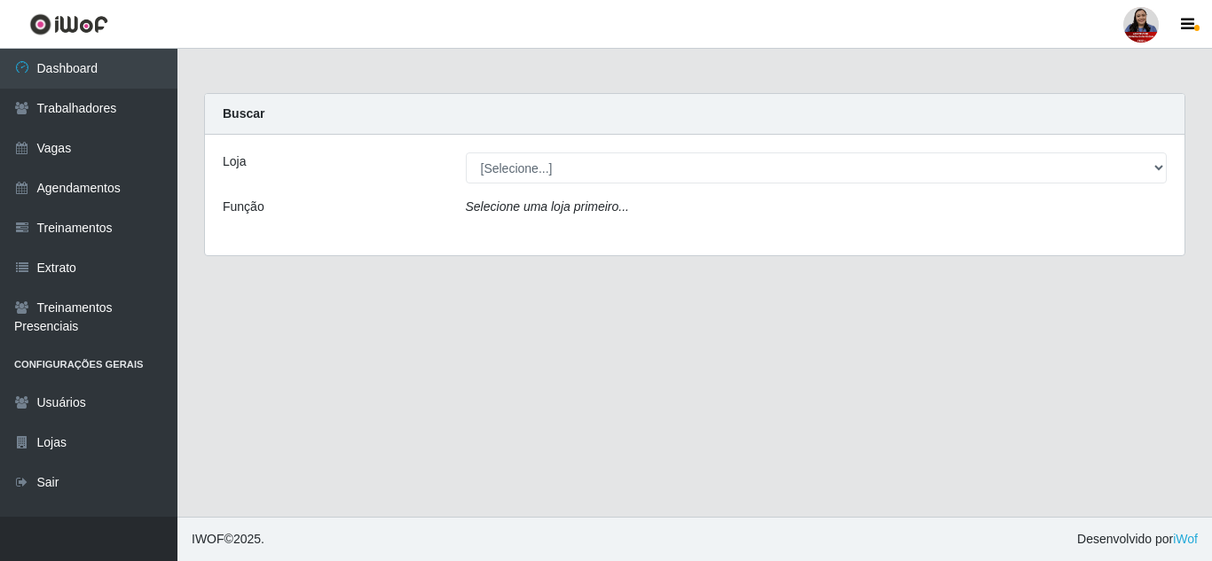
click at [1057, 145] on div "Loja [Selecione...] Hiper Queiroz - [GEOGRAPHIC_DATA] Hiper Queiroz - Boa Vista…" at bounding box center [694, 195] width 979 height 121
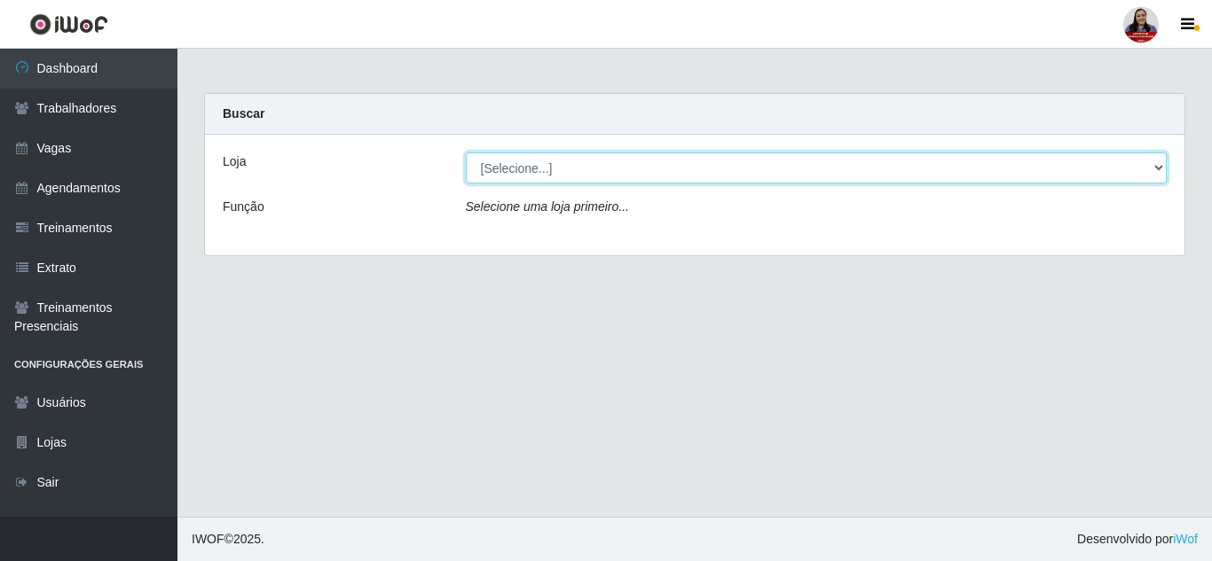
click at [1063, 157] on select "[Selecione...] Hiper Queiroz - [GEOGRAPHIC_DATA] Hiper Queiroz - Boa Vista Hipe…" at bounding box center [817, 168] width 702 height 31
select select "462"
click at [466, 153] on select "[Selecione...] Hiper Queiroz - [GEOGRAPHIC_DATA] Hiper Queiroz - Boa Vista Hipe…" at bounding box center [817, 168] width 702 height 31
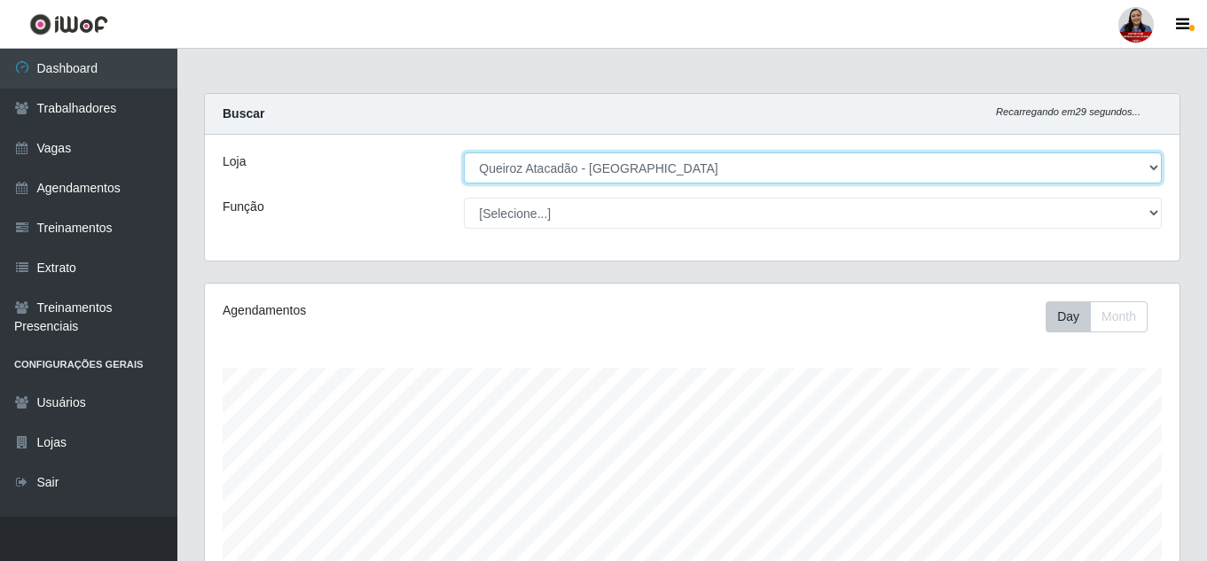
scroll to position [368, 975]
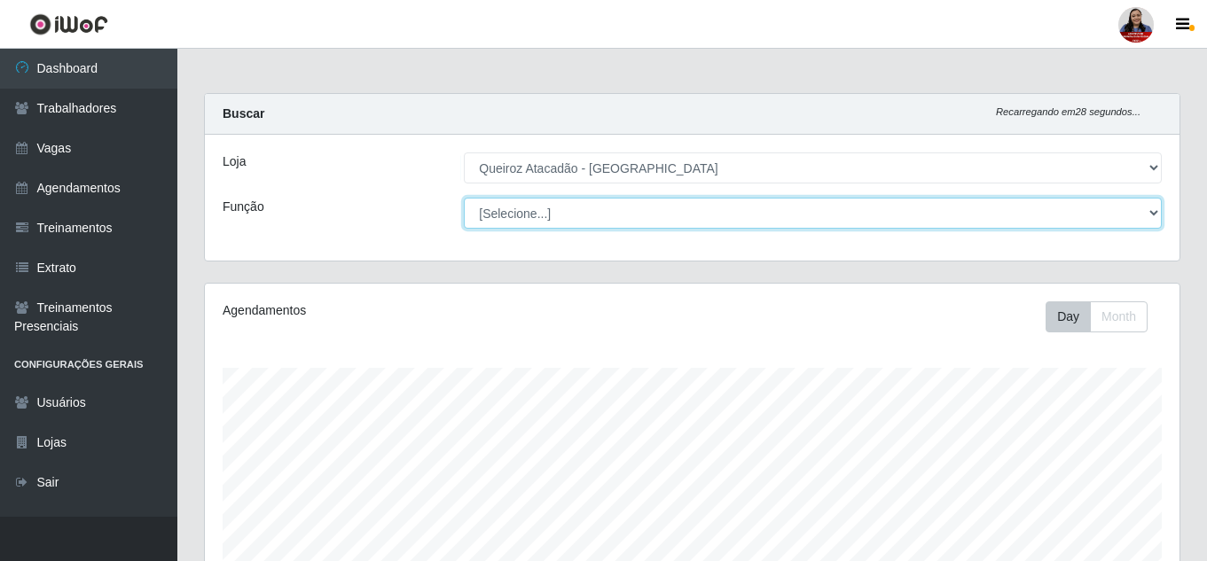
click at [623, 210] on select "[Selecione...] ASG ASG + Embalador Embalador + Embalador ++ Operador de Caixa O…" at bounding box center [813, 213] width 698 height 31
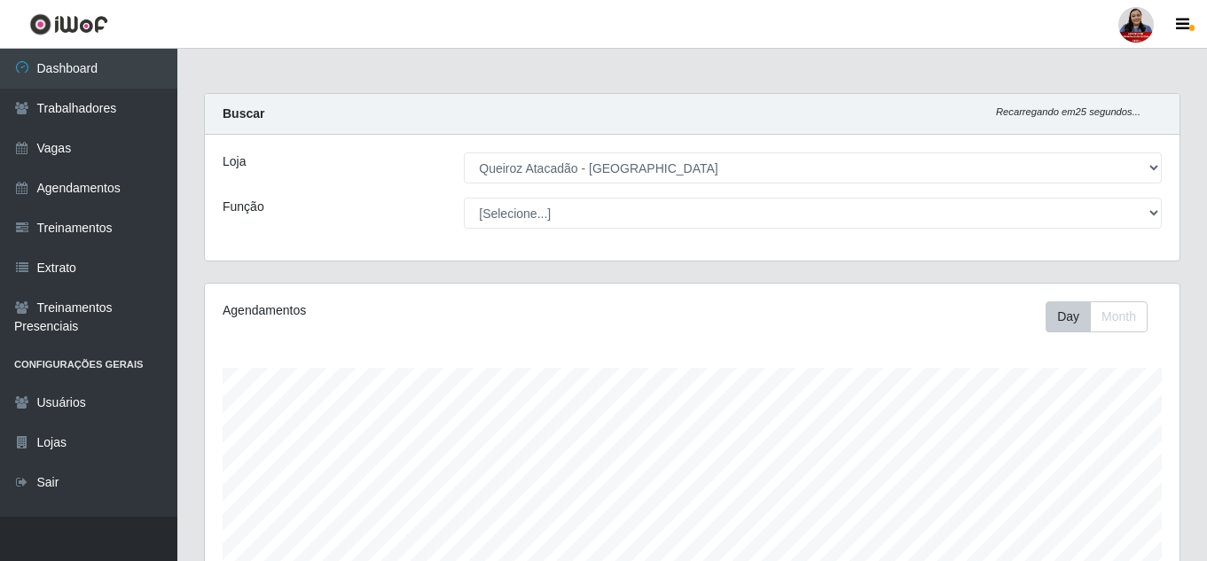
click at [365, 263] on div "Carregando... Buscar Recarregando em 25 segundos... Loja [Selecione...] Hiper Q…" at bounding box center [692, 188] width 1003 height 190
click at [53, 188] on link "Agendamentos" at bounding box center [88, 189] width 177 height 40
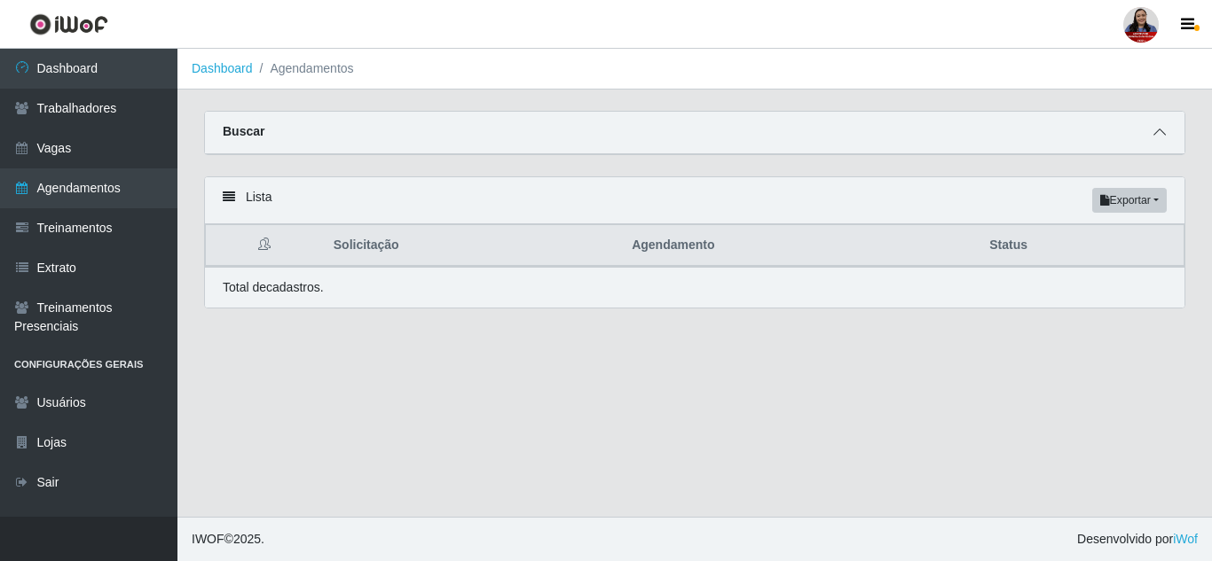
click at [1166, 137] on span at bounding box center [1159, 132] width 21 height 20
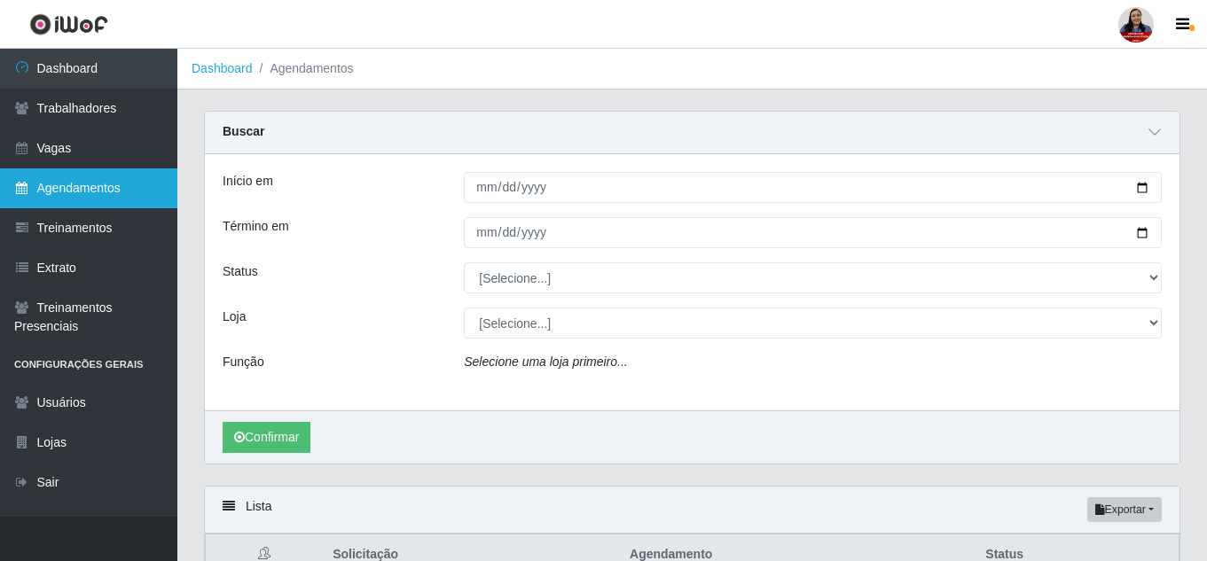
click at [59, 203] on link "Agendamentos" at bounding box center [88, 189] width 177 height 40
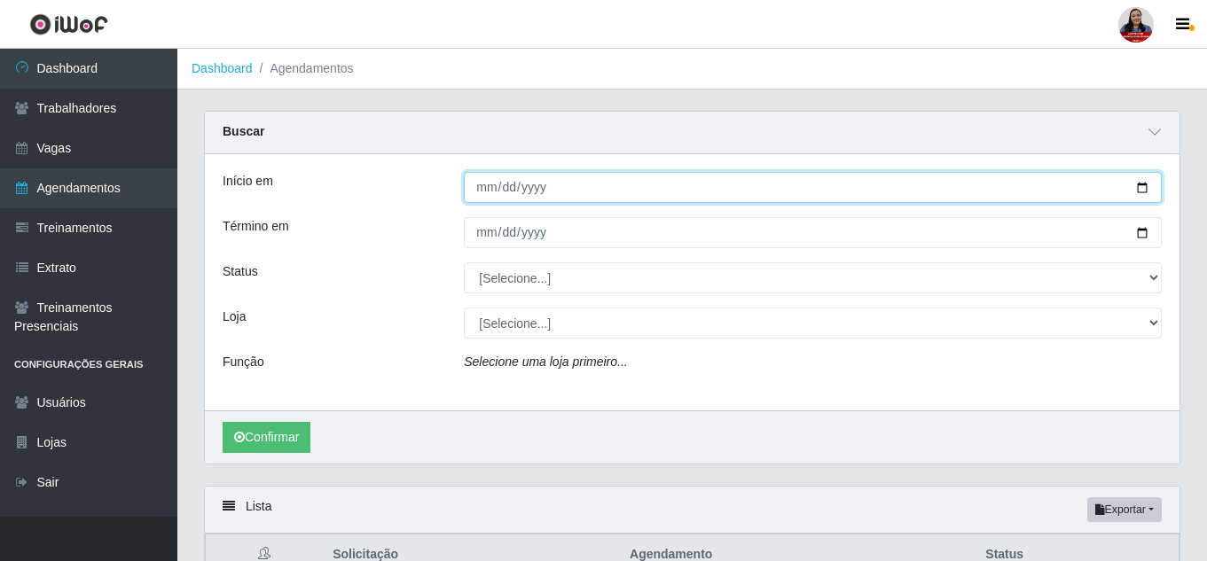
click at [1143, 185] on input "Início em" at bounding box center [813, 187] width 698 height 31
type input "[DATE]"
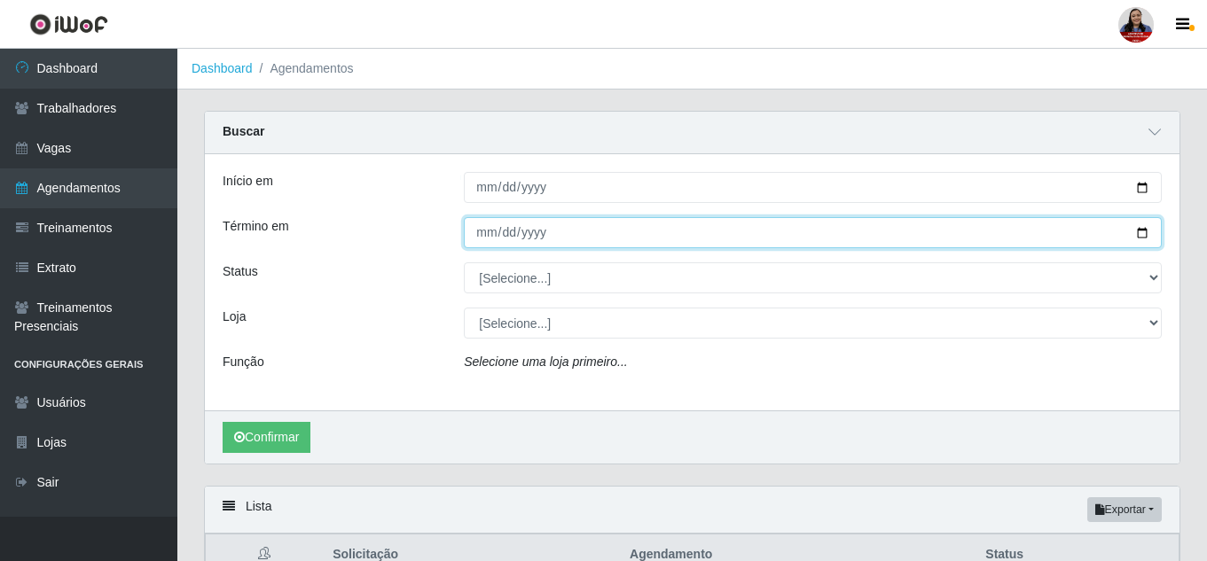
click at [1144, 231] on input "Término em" at bounding box center [813, 232] width 698 height 31
type input "[DATE]"
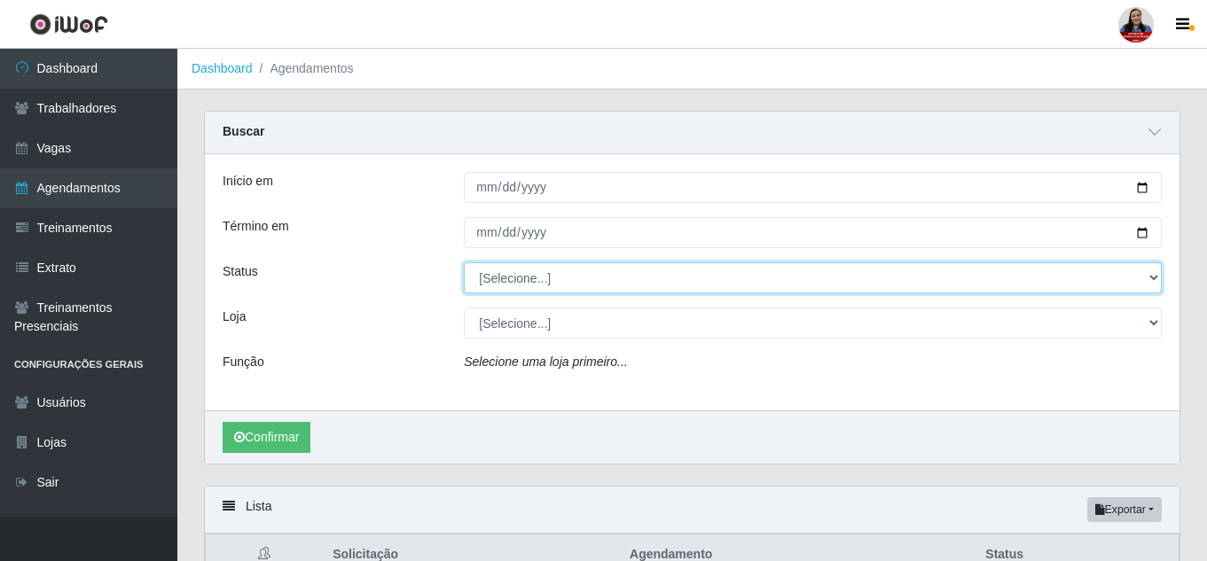
click at [560, 274] on select "[Selecione...] AGENDADO AGUARDANDO LIBERAR EM ANDAMENTO EM REVISÃO FINALIZADO C…" at bounding box center [813, 278] width 698 height 31
select select "FINALIZADO"
click at [464, 263] on select "[Selecione...] AGENDADO AGUARDANDO LIBERAR EM ANDAMENTO EM REVISÃO FINALIZADO C…" at bounding box center [813, 278] width 698 height 31
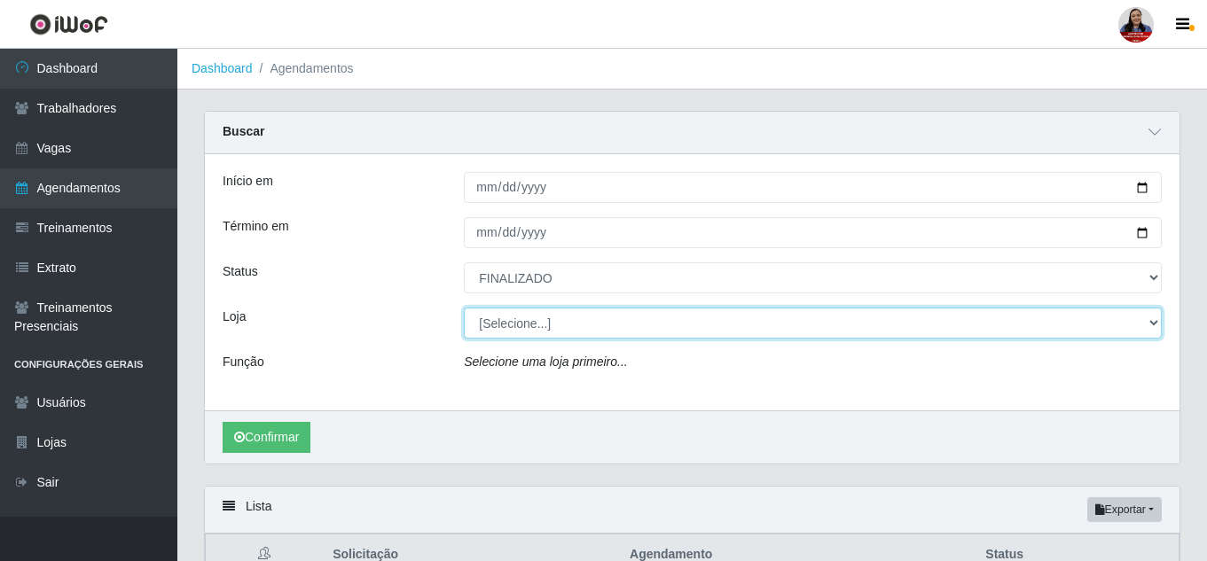
click at [588, 329] on select "[Selecione...] Hiper Queiroz - [GEOGRAPHIC_DATA] Hiper Queiroz - Boa Vista Hipe…" at bounding box center [813, 323] width 698 height 31
select select "462"
click at [464, 309] on select "[Selecione...] Hiper Queiroz - [GEOGRAPHIC_DATA] Hiper Queiroz - Boa Vista Hipe…" at bounding box center [813, 323] width 698 height 31
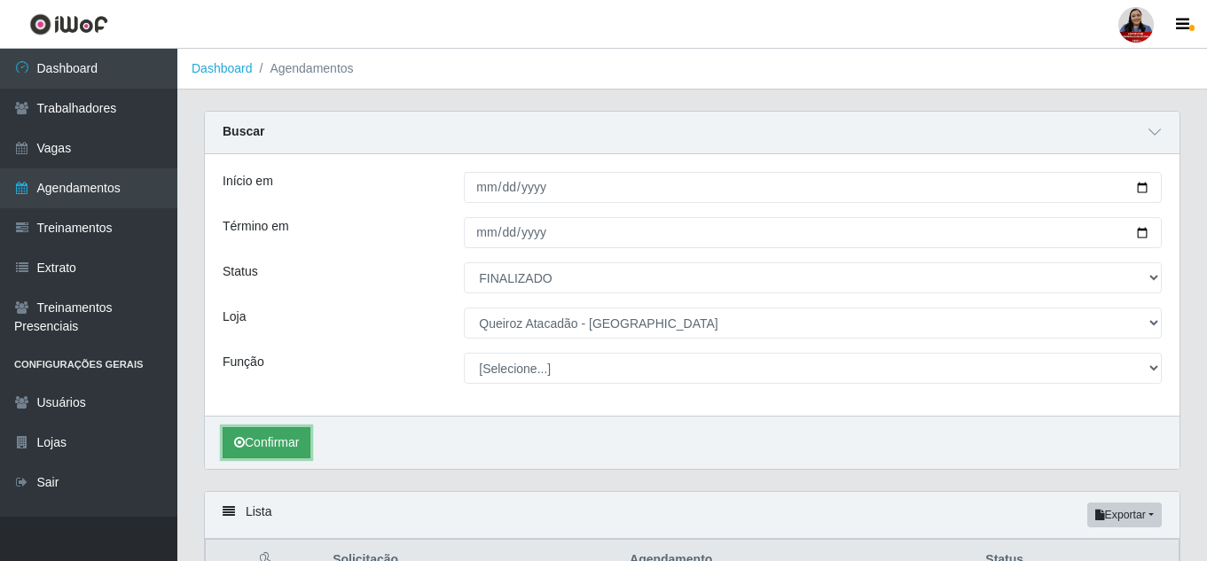
click at [286, 445] on button "Confirmar" at bounding box center [267, 442] width 88 height 31
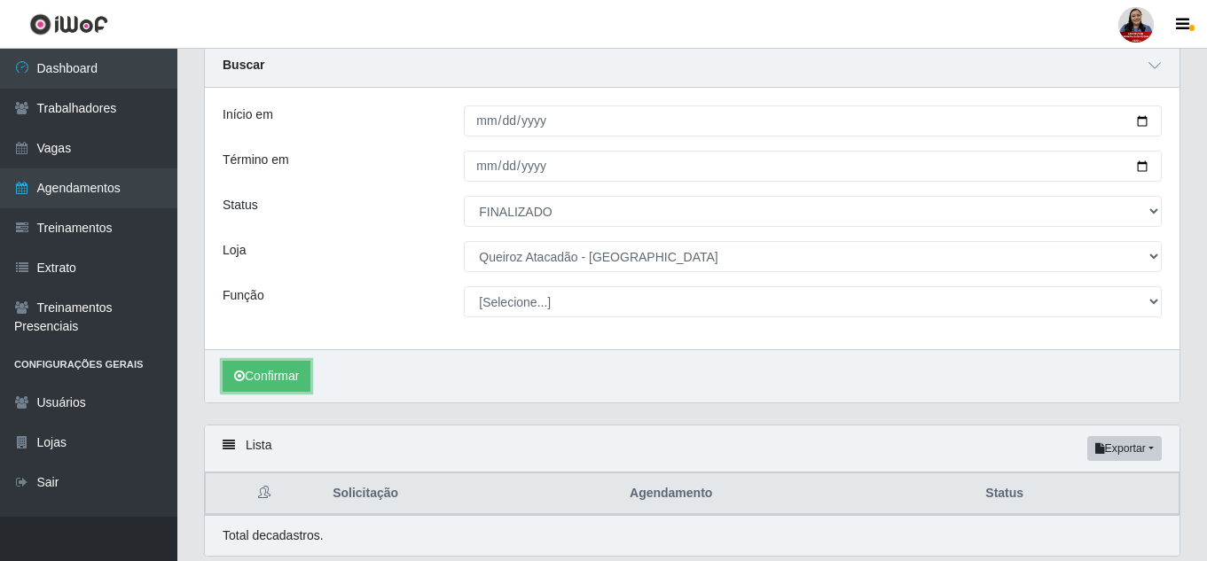
scroll to position [129, 0]
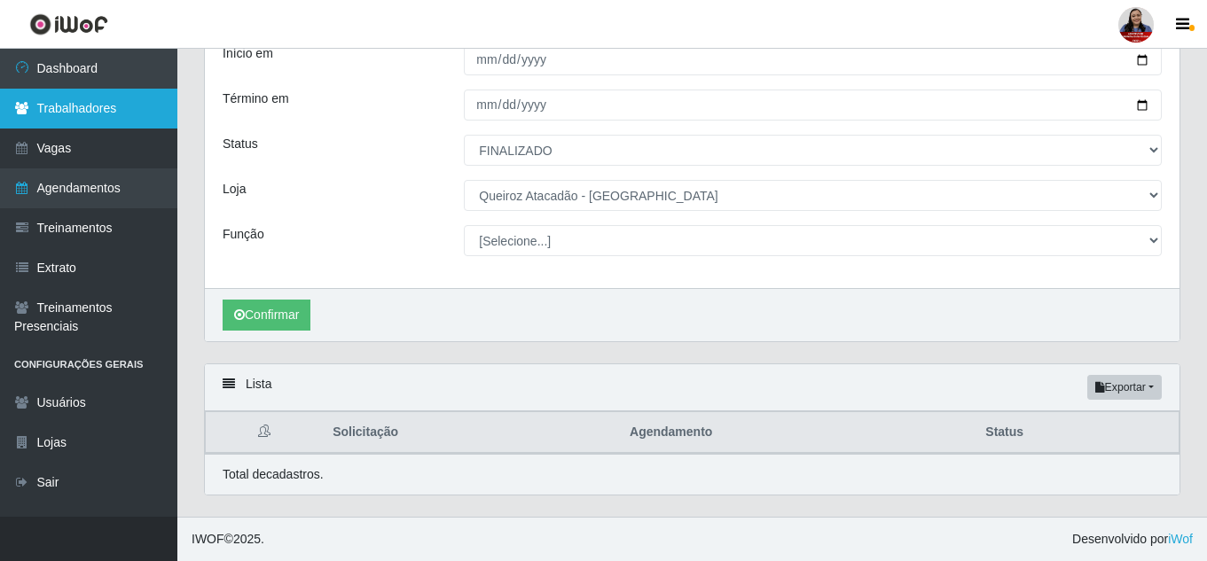
click at [72, 107] on link "Trabalhadores" at bounding box center [88, 109] width 177 height 40
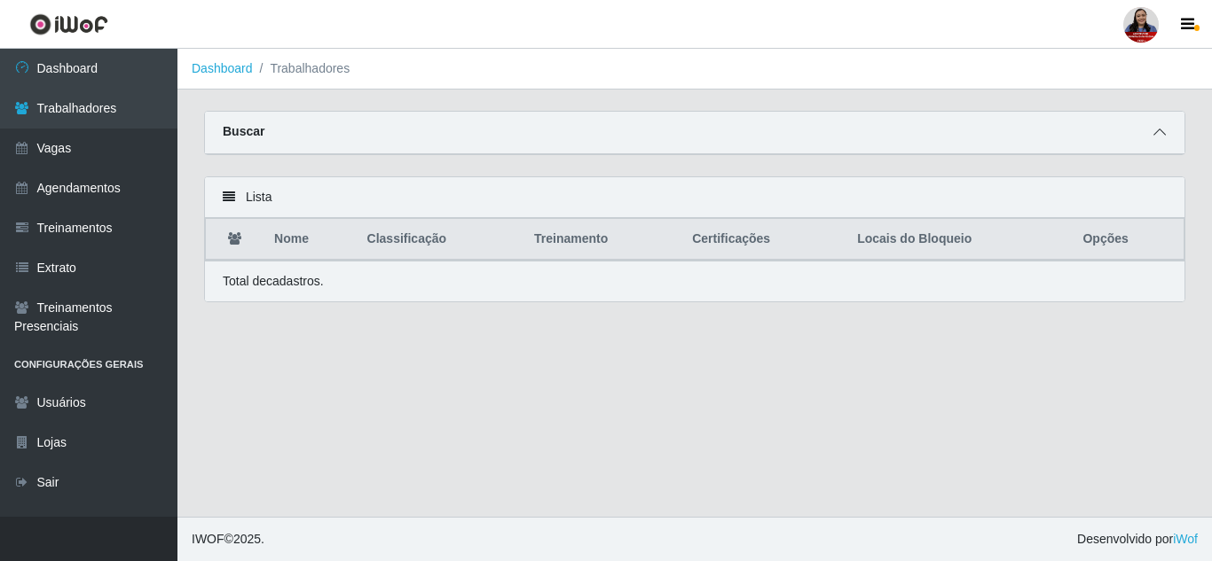
click at [1161, 137] on icon at bounding box center [1159, 132] width 12 height 12
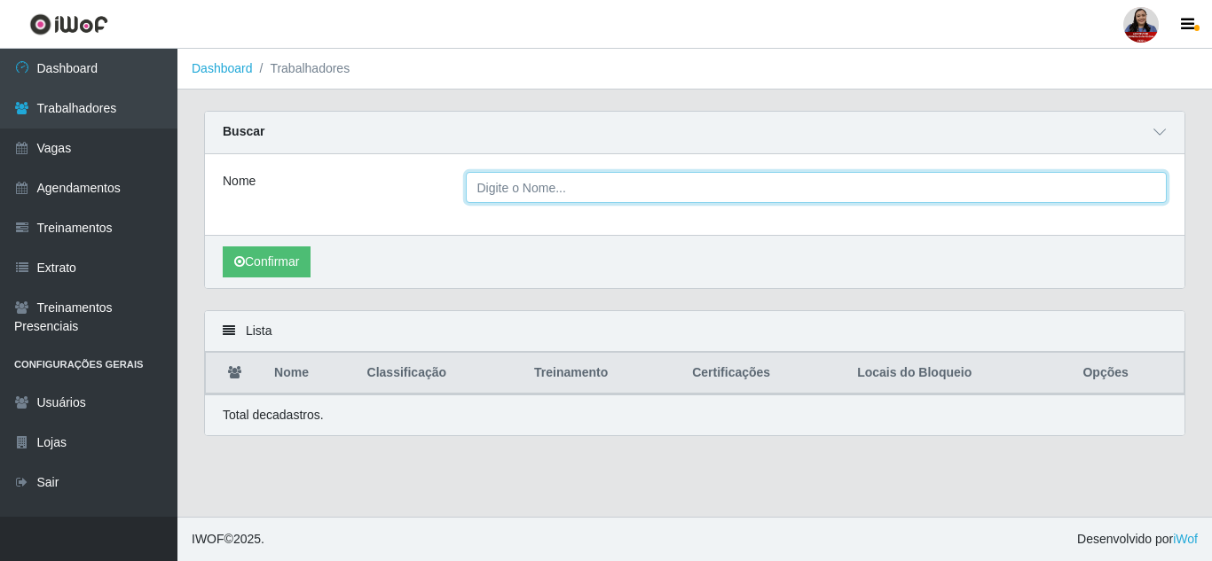
click at [634, 187] on input "Nome" at bounding box center [817, 187] width 702 height 31
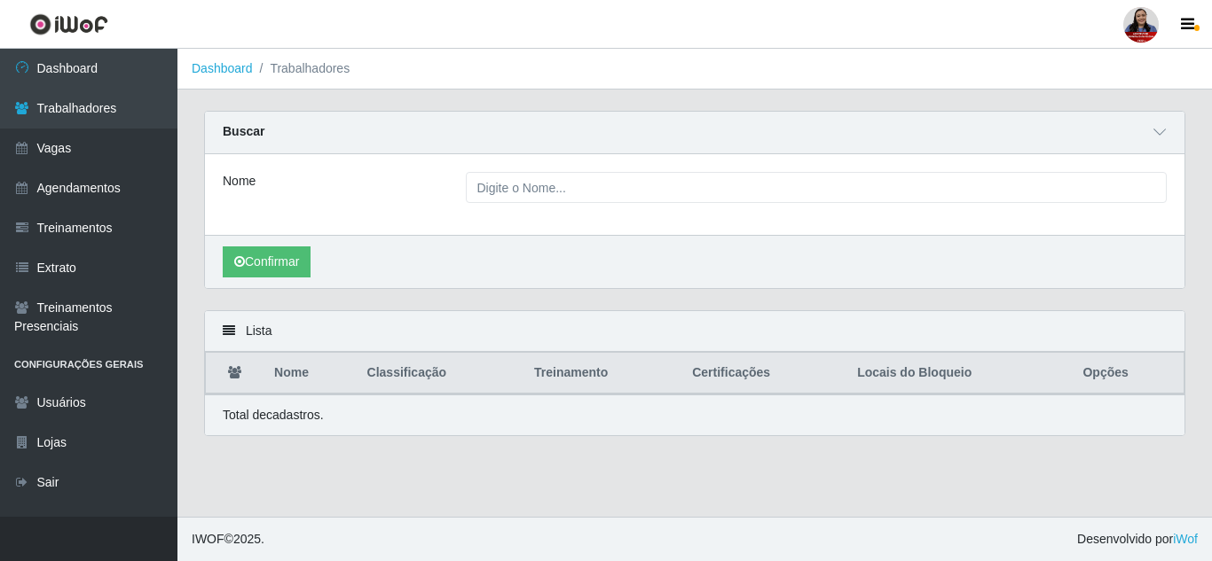
click at [1180, 262] on div "Confirmar" at bounding box center [694, 261] width 979 height 53
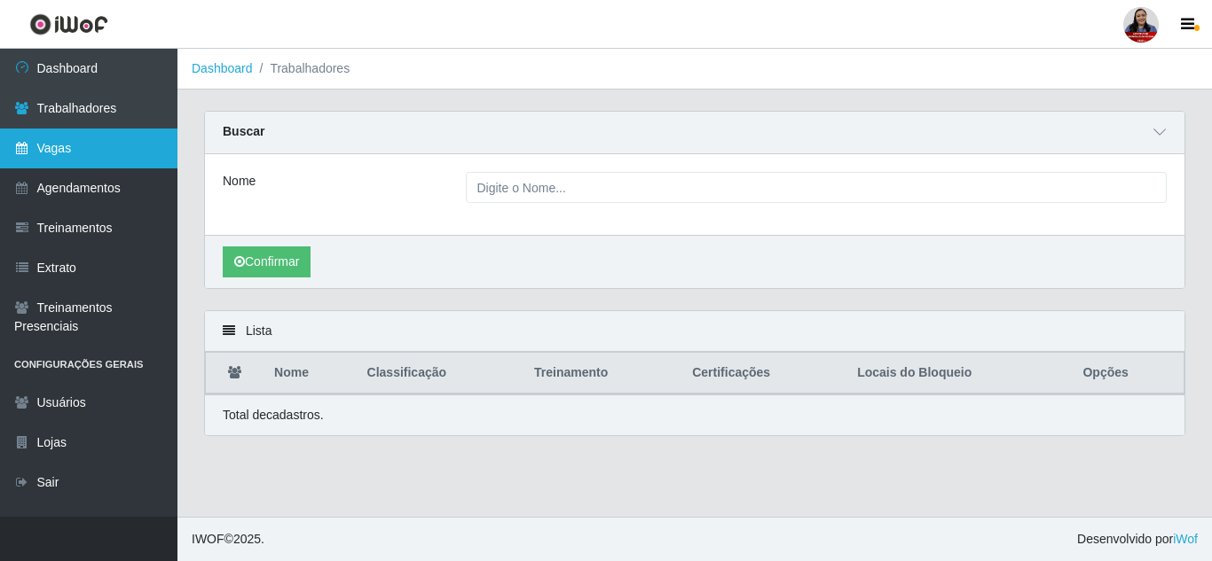
click at [86, 157] on link "Vagas" at bounding box center [88, 149] width 177 height 40
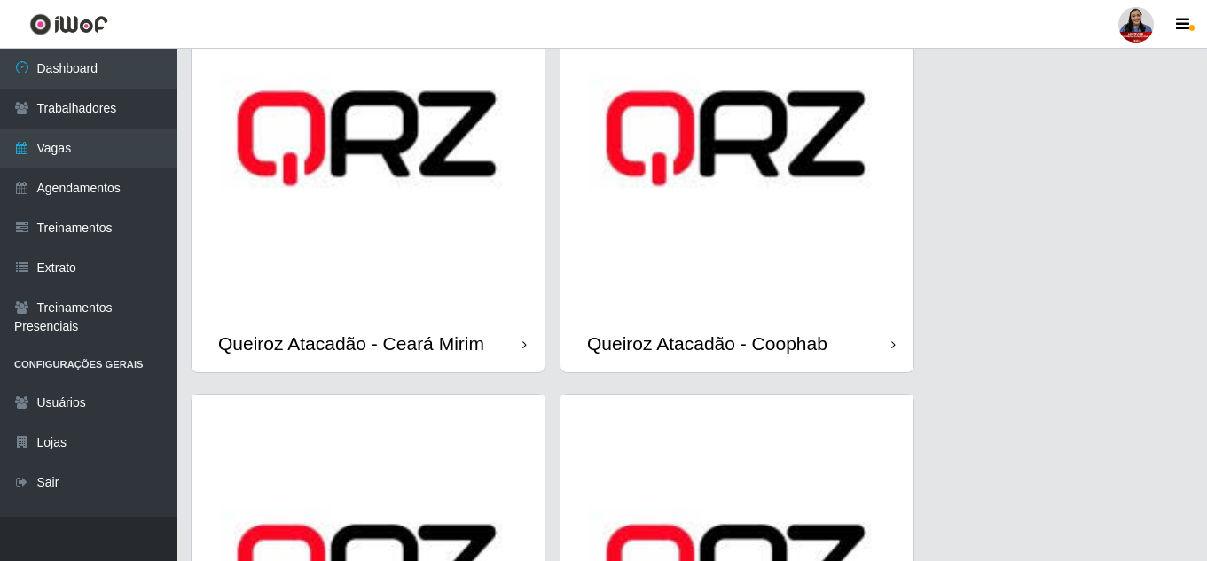
scroll to position [1508, 0]
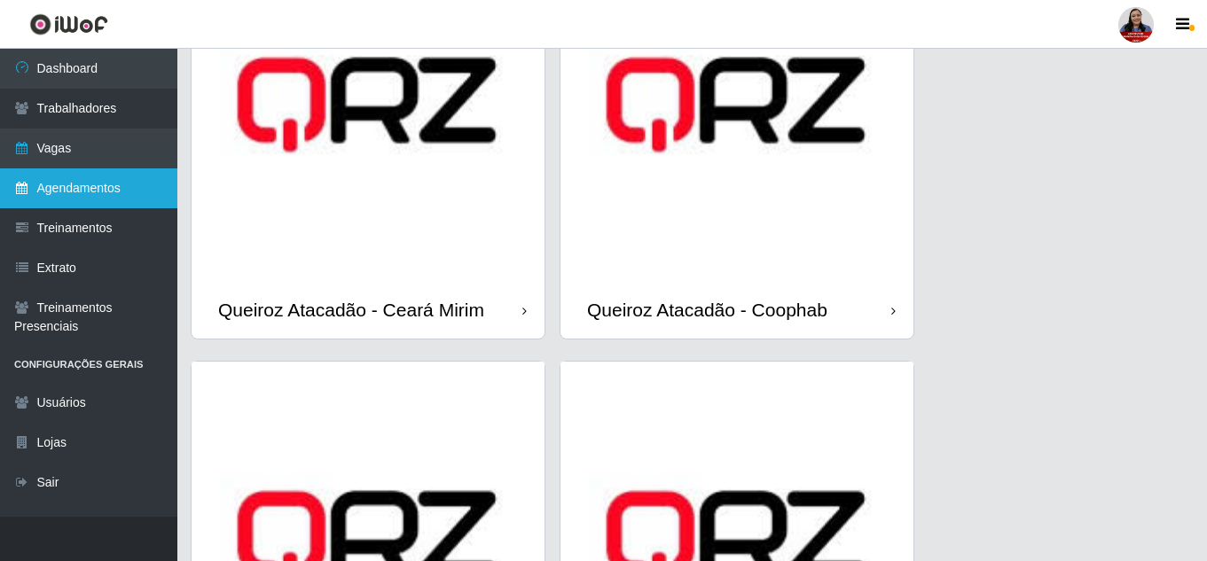
click at [98, 190] on link "Agendamentos" at bounding box center [88, 189] width 177 height 40
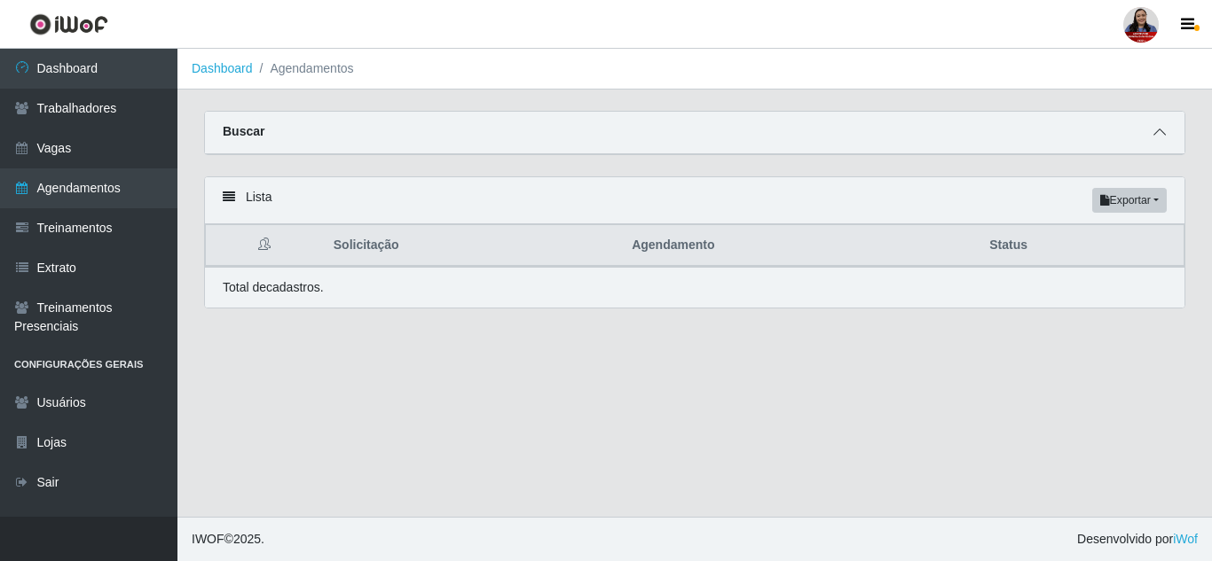
click at [1163, 137] on icon at bounding box center [1159, 132] width 12 height 12
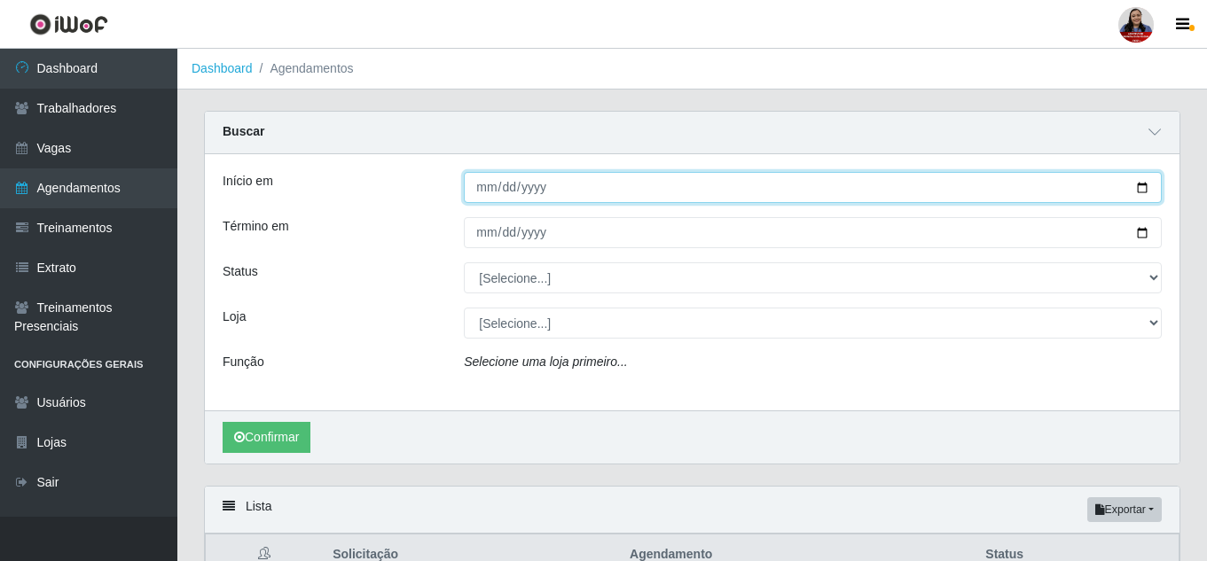
click at [1137, 200] on input "Início em" at bounding box center [813, 187] width 698 height 31
click at [1141, 189] on input "Início em" at bounding box center [813, 187] width 698 height 31
type input "[DATE]"
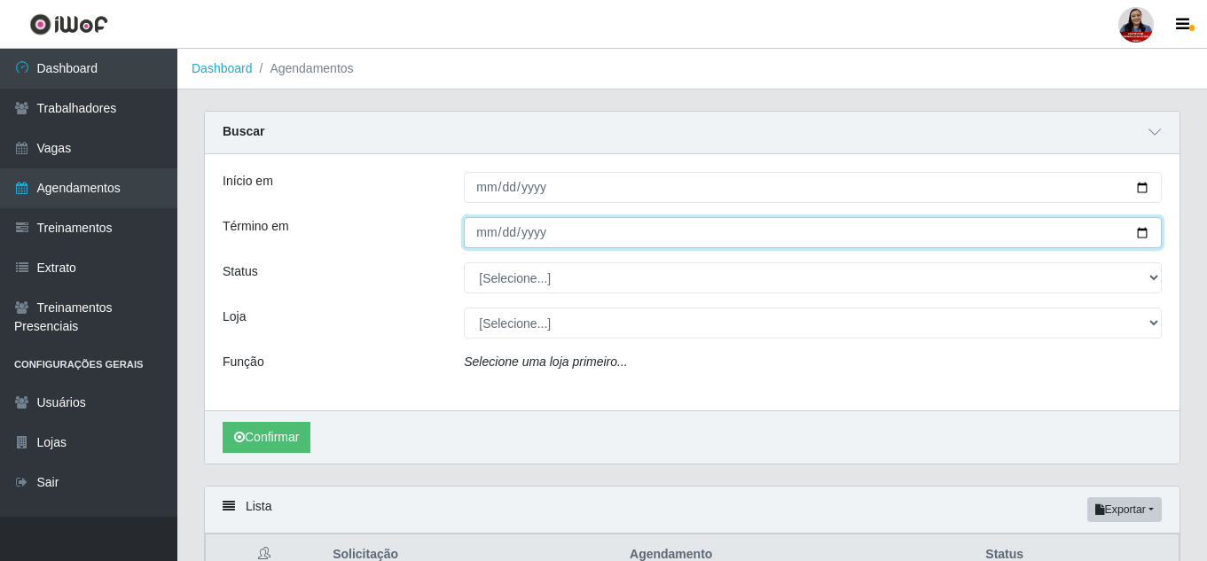
click at [1134, 241] on input "Término em" at bounding box center [813, 232] width 698 height 31
click at [1135, 240] on input "Término em" at bounding box center [813, 232] width 698 height 31
type input "[DATE]"
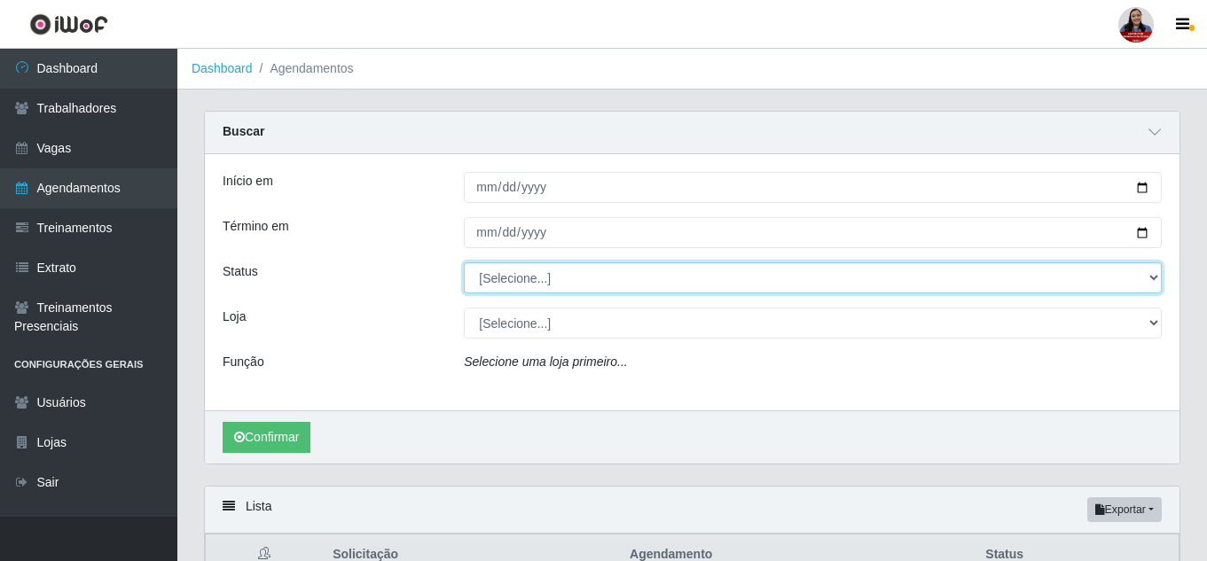
click at [520, 275] on select "[Selecione...] AGENDADO AGUARDANDO LIBERAR EM ANDAMENTO EM REVISÃO FINALIZADO C…" at bounding box center [813, 278] width 698 height 31
select select "EM ANDAMENTO"
click at [464, 263] on select "[Selecione...] AGENDADO AGUARDANDO LIBERAR EM ANDAMENTO EM REVISÃO FINALIZADO C…" at bounding box center [813, 278] width 698 height 31
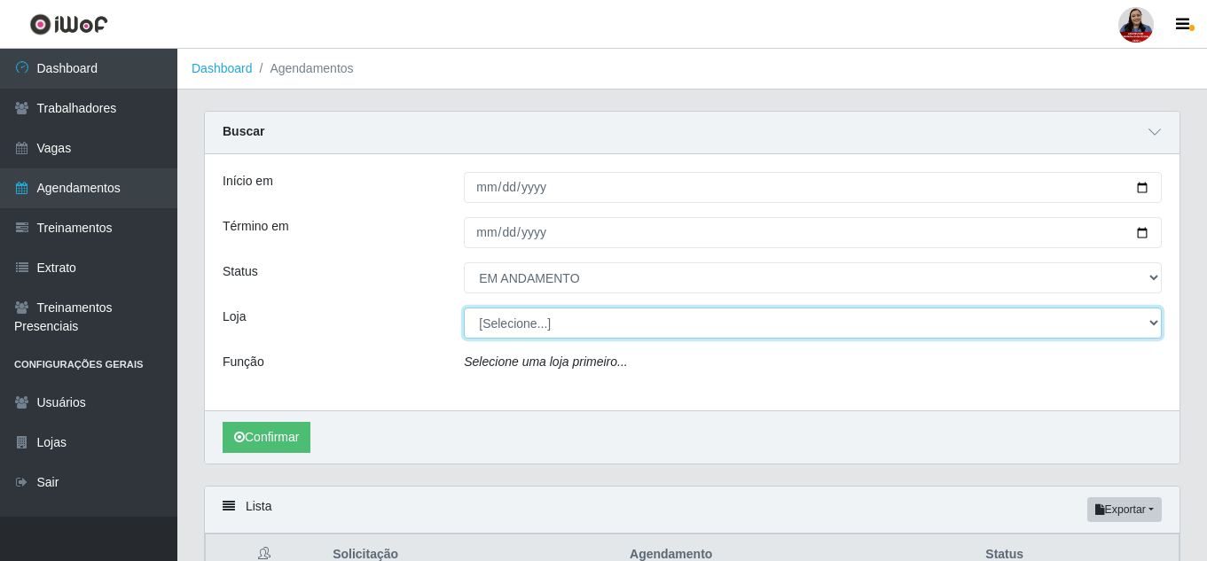
click at [529, 328] on select "[Selecione...] Hiper Queiroz - [GEOGRAPHIC_DATA] Hiper Queiroz - Boa Vista Hipe…" at bounding box center [813, 323] width 698 height 31
select select "462"
click at [464, 309] on select "[Selecione...] Hiper Queiroz - [GEOGRAPHIC_DATA] Hiper Queiroz - Boa Vista Hipe…" at bounding box center [813, 323] width 698 height 31
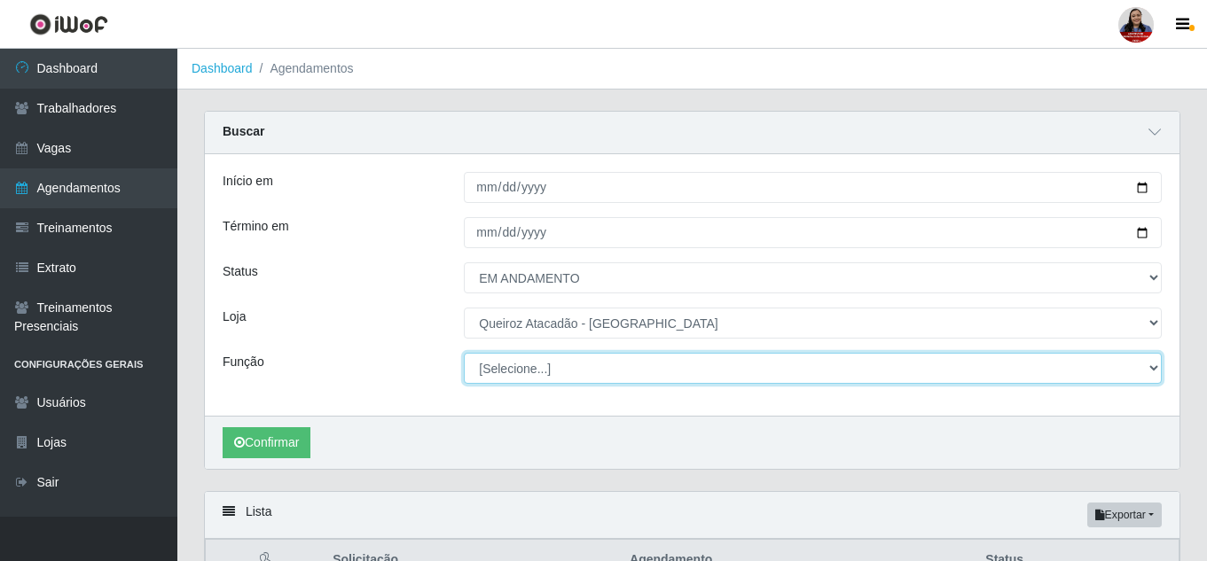
click at [510, 368] on select "[Selecione...] ASG ASG + Embalador Embalador + Embalador ++ Operador de Caixa O…" at bounding box center [813, 368] width 698 height 31
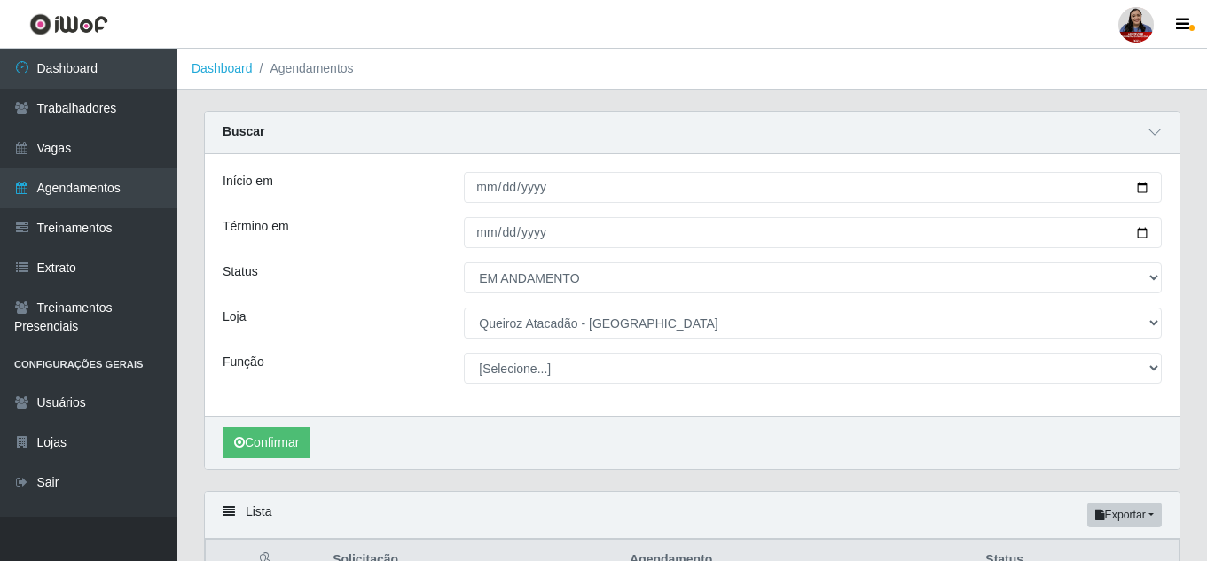
click at [409, 380] on div "Função" at bounding box center [329, 368] width 241 height 31
click at [291, 444] on button "Confirmar" at bounding box center [267, 442] width 88 height 31
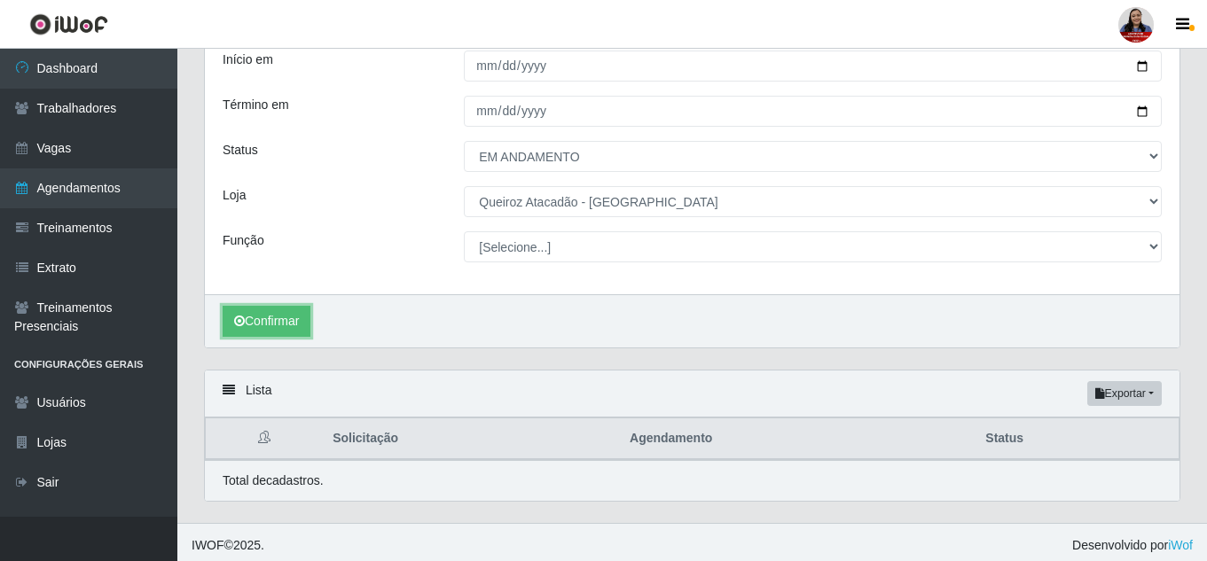
scroll to position [129, 0]
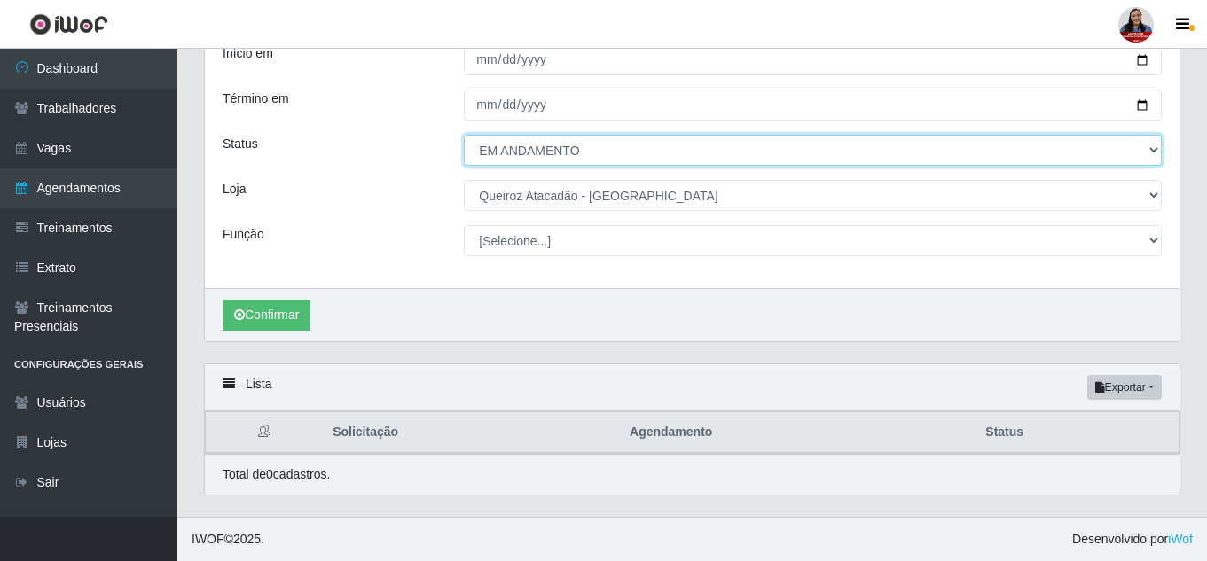
click at [559, 141] on select "[Selecione...] AGENDADO AGUARDANDO LIBERAR EM ANDAMENTO EM REVISÃO FINALIZADO C…" at bounding box center [813, 150] width 698 height 31
click at [464, 135] on select "[Selecione...] AGENDADO AGUARDANDO LIBERAR EM ANDAMENTO EM REVISÃO FINALIZADO C…" at bounding box center [813, 150] width 698 height 31
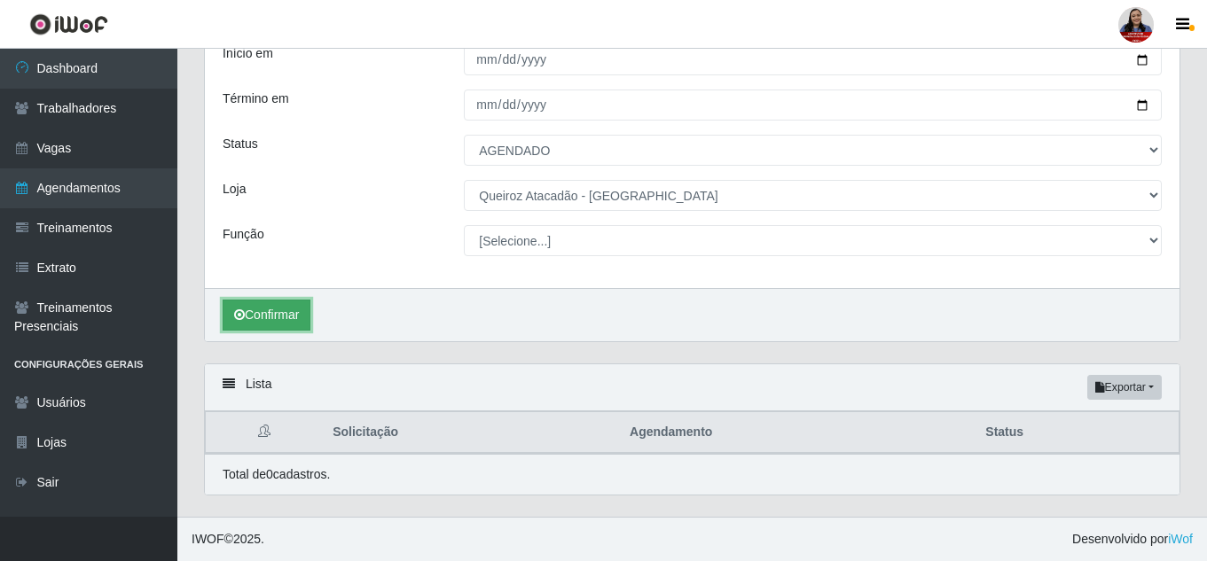
click at [302, 311] on button "Confirmar" at bounding box center [267, 315] width 88 height 31
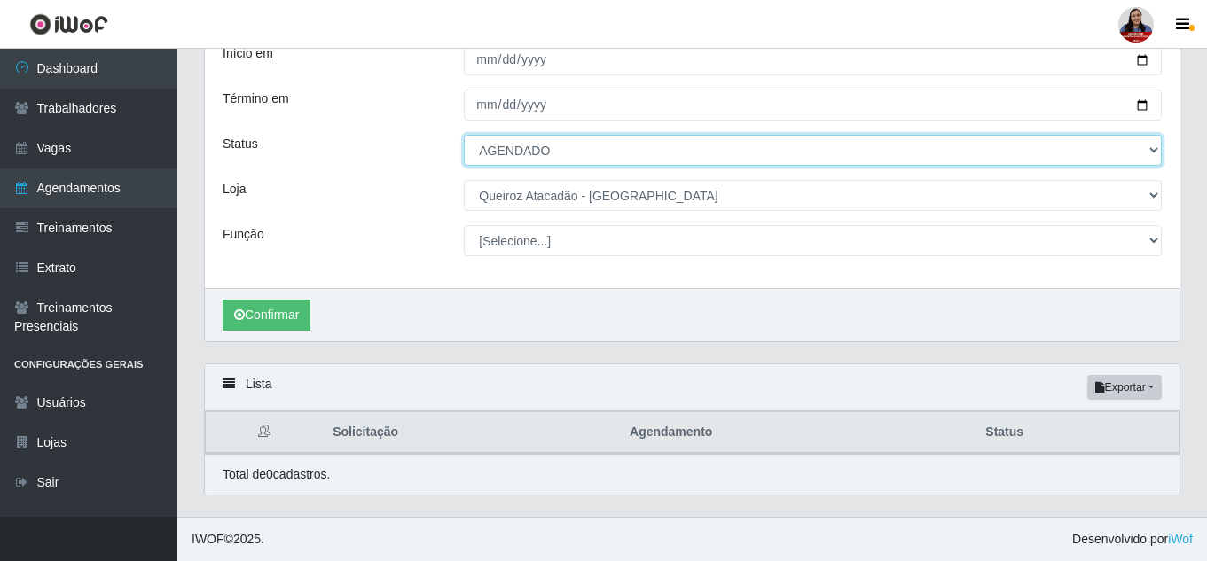
click at [622, 153] on select "[Selecione...] AGENDADO AGUARDANDO LIBERAR EM ANDAMENTO EM REVISÃO FINALIZADO C…" at bounding box center [813, 150] width 698 height 31
click at [464, 135] on select "[Selecione...] AGENDADO AGUARDANDO LIBERAR EM ANDAMENTO EM REVISÃO FINALIZADO C…" at bounding box center [813, 150] width 698 height 31
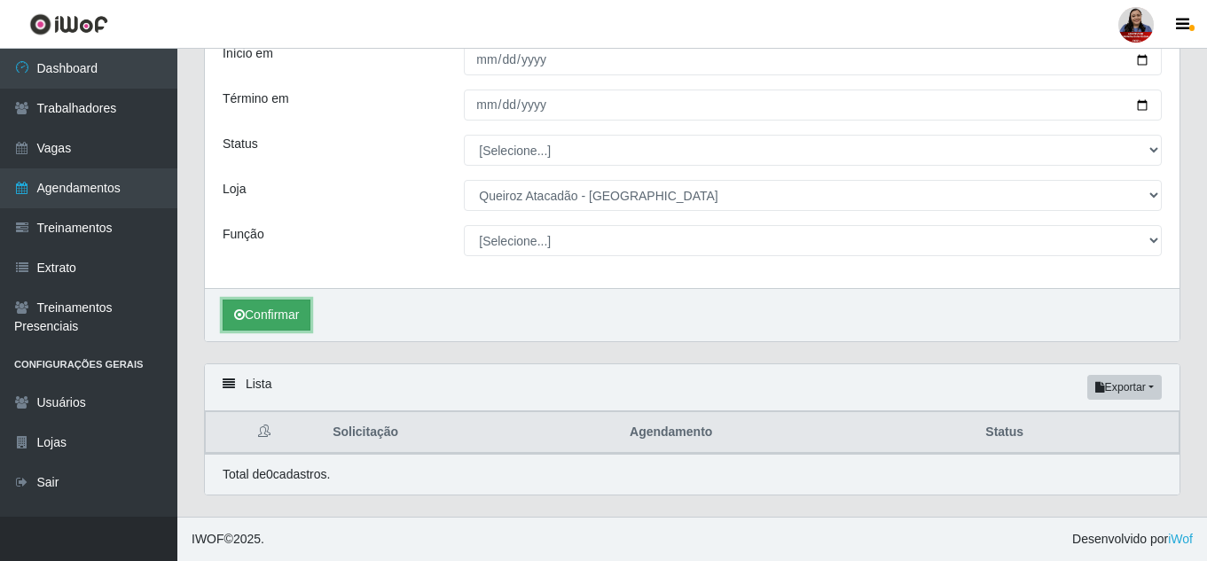
click at [286, 325] on button "Confirmar" at bounding box center [267, 315] width 88 height 31
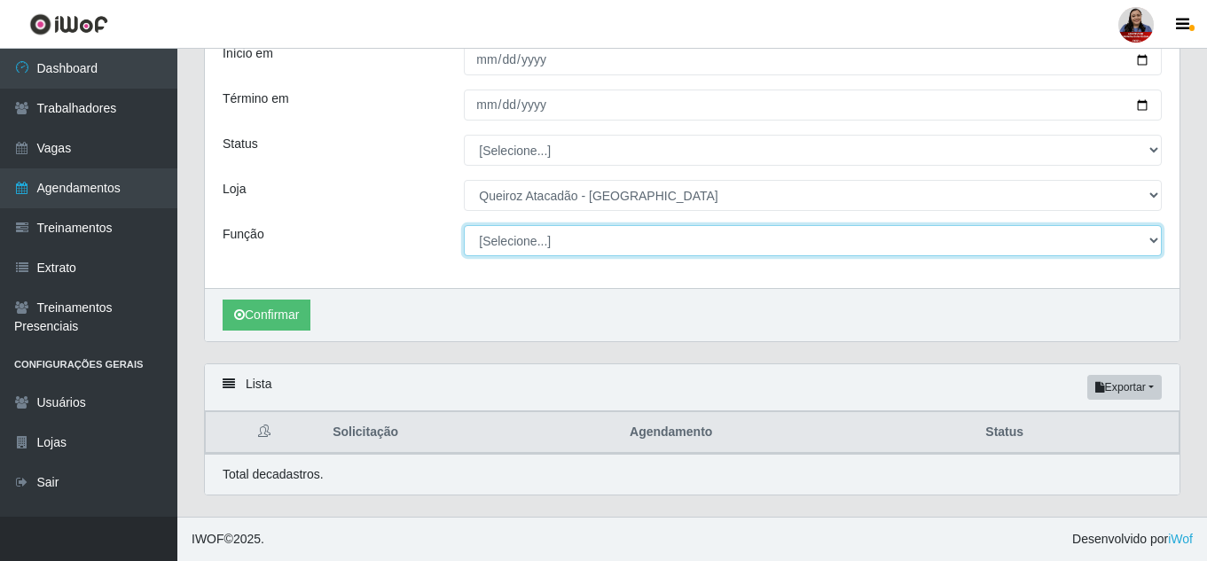
click at [505, 252] on select "[Selecione...] ASG ASG + Embalador Embalador + Embalador ++ Operador de Caixa O…" at bounding box center [813, 240] width 698 height 31
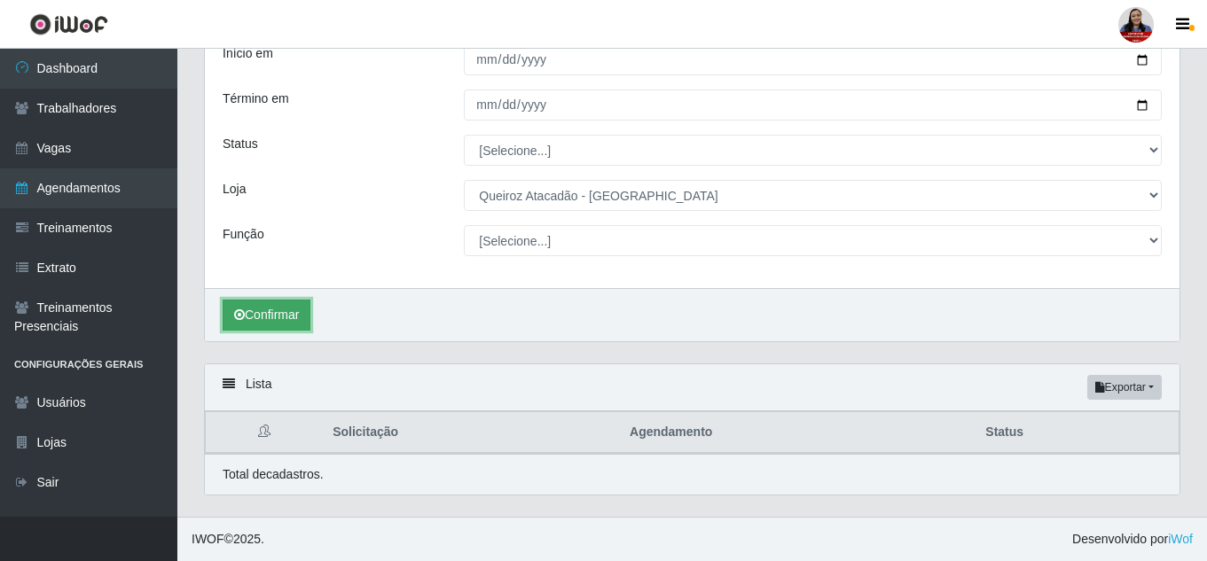
click at [286, 311] on button "Confirmar" at bounding box center [267, 315] width 88 height 31
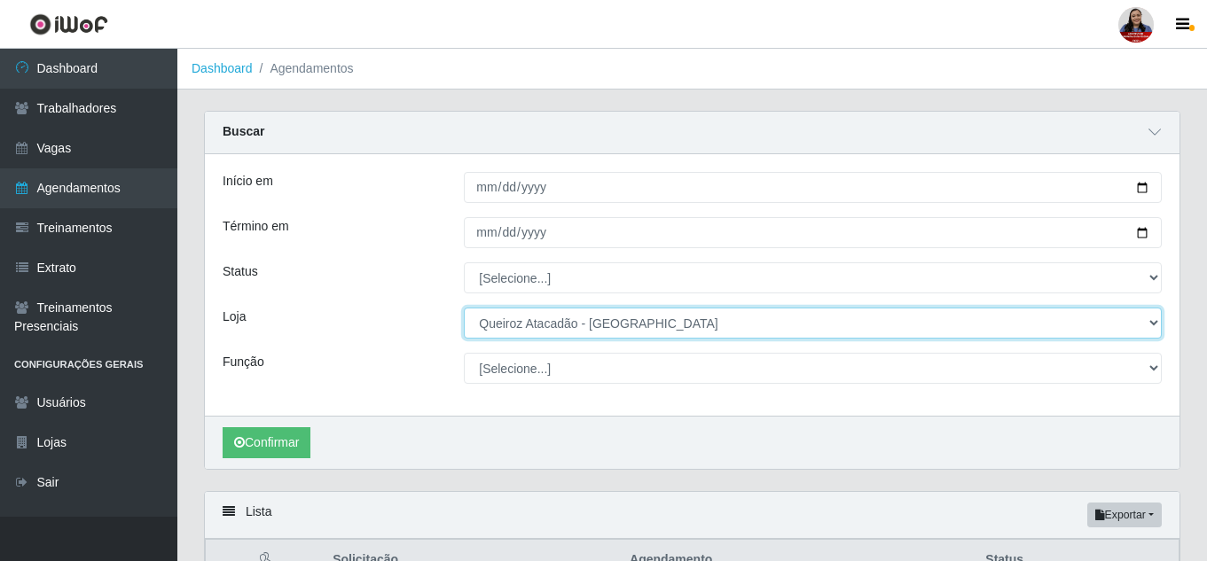
click at [623, 333] on select "[Selecione...] Hiper Queiroz - [GEOGRAPHIC_DATA] Hiper Queiroz - Boa Vista Hipe…" at bounding box center [813, 323] width 698 height 31
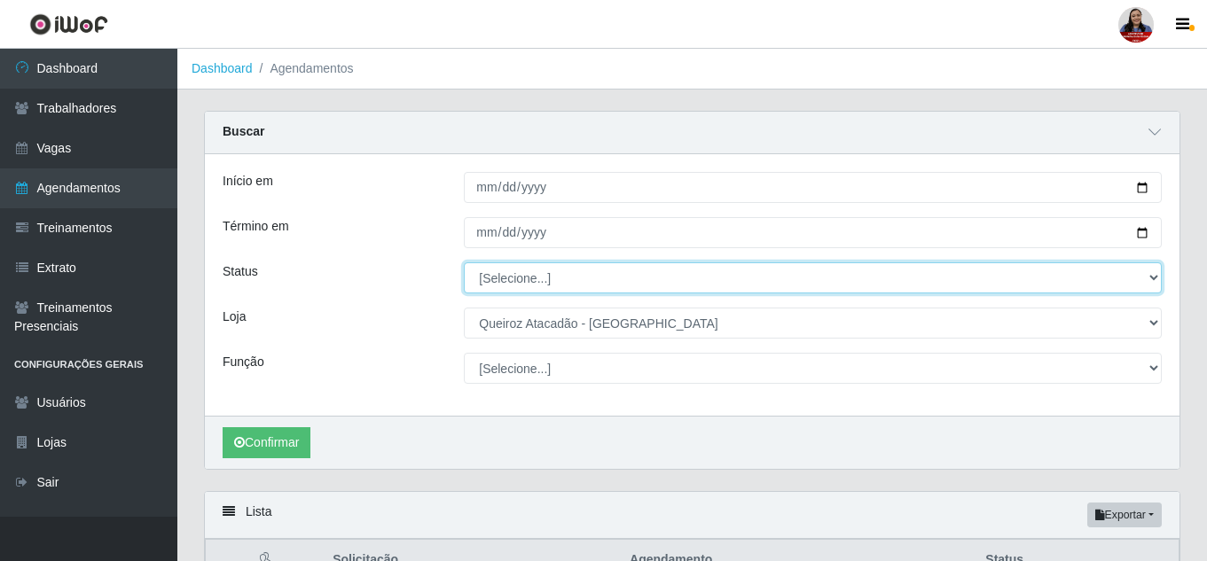
click at [560, 284] on select "[Selecione...] AGENDADO AGUARDANDO LIBERAR EM ANDAMENTO EM REVISÃO FINALIZADO C…" at bounding box center [813, 278] width 698 height 31
click at [464, 263] on select "[Selecione...] AGENDADO AGUARDANDO LIBERAR EM ANDAMENTO EM REVISÃO FINALIZADO C…" at bounding box center [813, 278] width 698 height 31
click at [579, 282] on select "[Selecione...] AGENDADO AGUARDANDO LIBERAR EM ANDAMENTO EM REVISÃO FINALIZADO C…" at bounding box center [813, 278] width 698 height 31
click at [464, 263] on select "[Selecione...] AGENDADO AGUARDANDO LIBERAR EM ANDAMENTO EM REVISÃO FINALIZADO C…" at bounding box center [813, 278] width 698 height 31
click at [564, 283] on select "[Selecione...] AGENDADO AGUARDANDO LIBERAR EM ANDAMENTO EM REVISÃO FINALIZADO C…" at bounding box center [813, 278] width 698 height 31
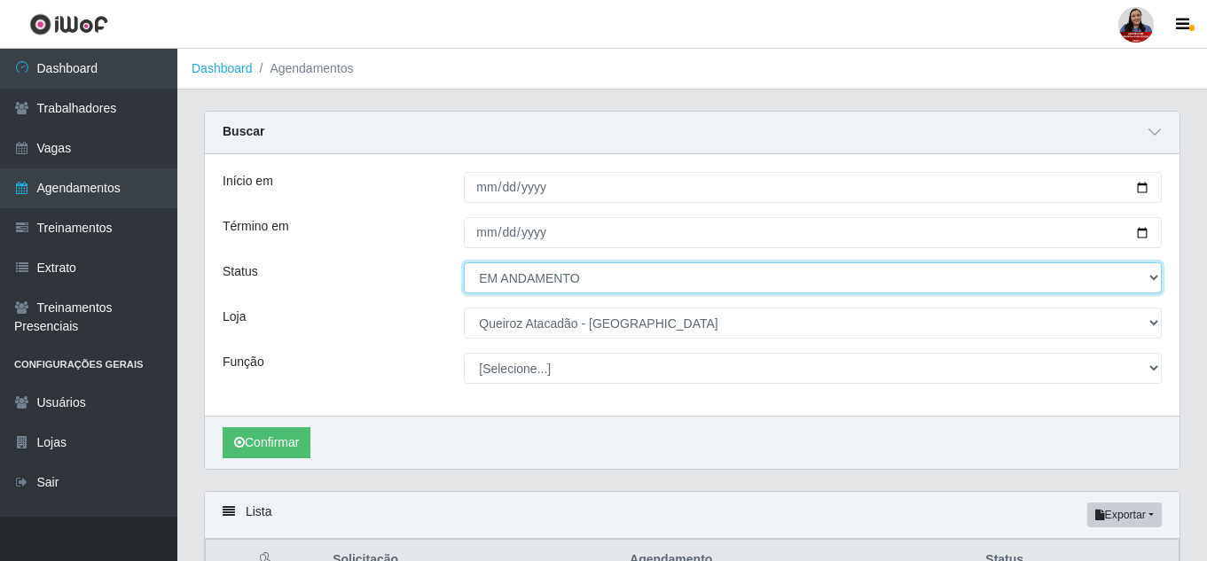
click at [464, 263] on select "[Selecione...] AGENDADO AGUARDANDO LIBERAR EM ANDAMENTO EM REVISÃO FINALIZADO C…" at bounding box center [813, 278] width 698 height 31
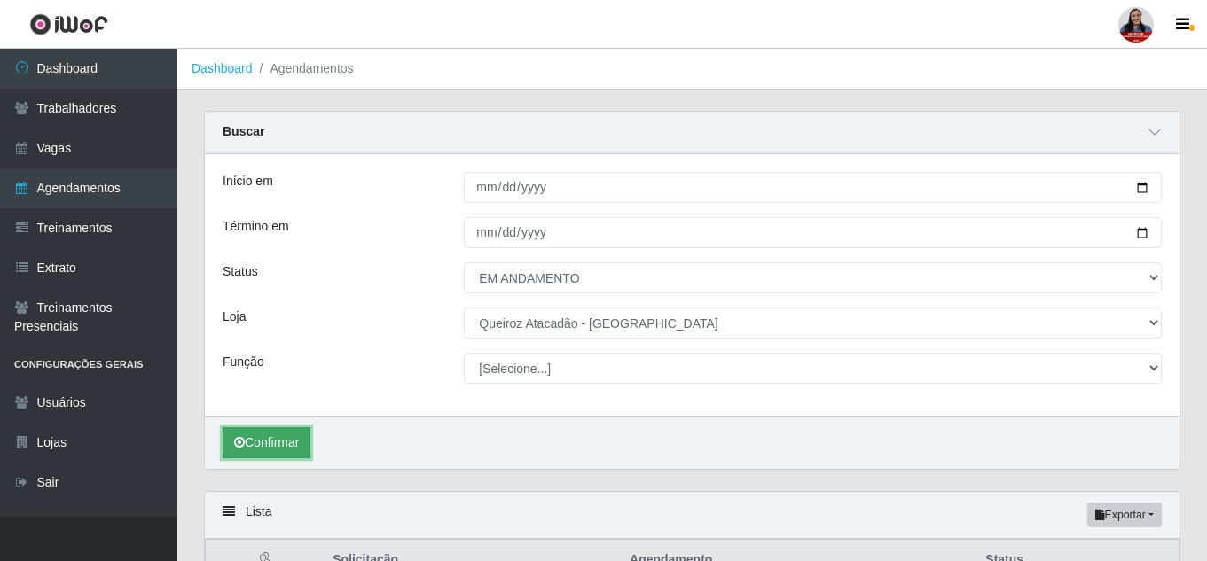
click at [265, 435] on button "Confirmar" at bounding box center [267, 442] width 88 height 31
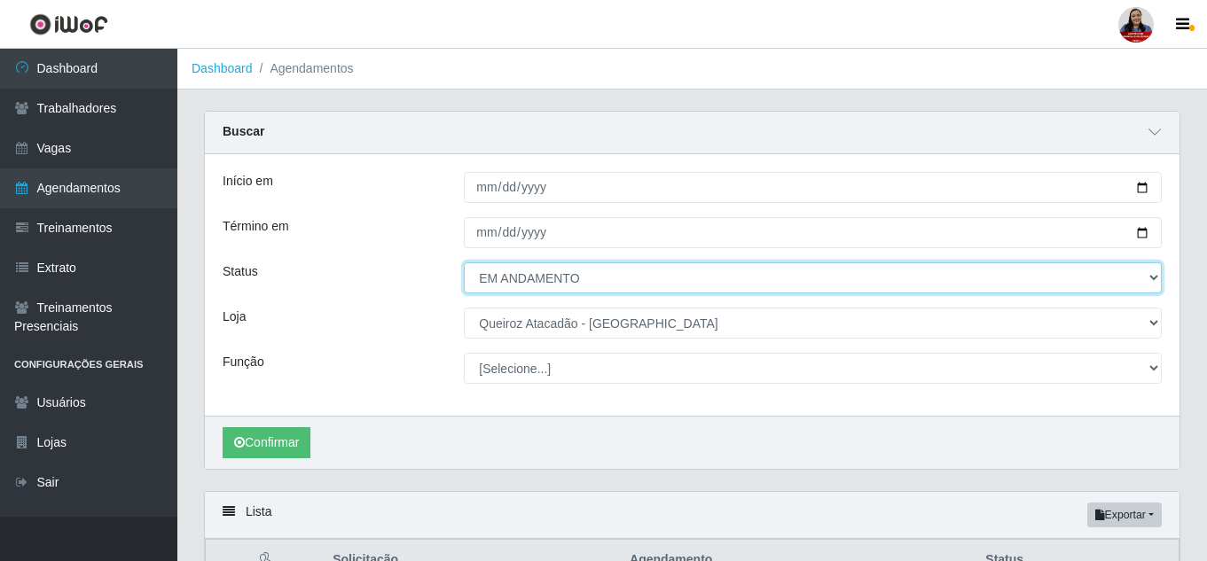
click at [588, 285] on select "[Selecione...] AGENDADO AGUARDANDO LIBERAR EM ANDAMENTO EM REVISÃO FINALIZADO C…" at bounding box center [813, 278] width 698 height 31
select select "FINALIZADO"
click at [464, 263] on select "[Selecione...] AGENDADO AGUARDANDO LIBERAR EM ANDAMENTO EM REVISÃO FINALIZADO C…" at bounding box center [813, 278] width 698 height 31
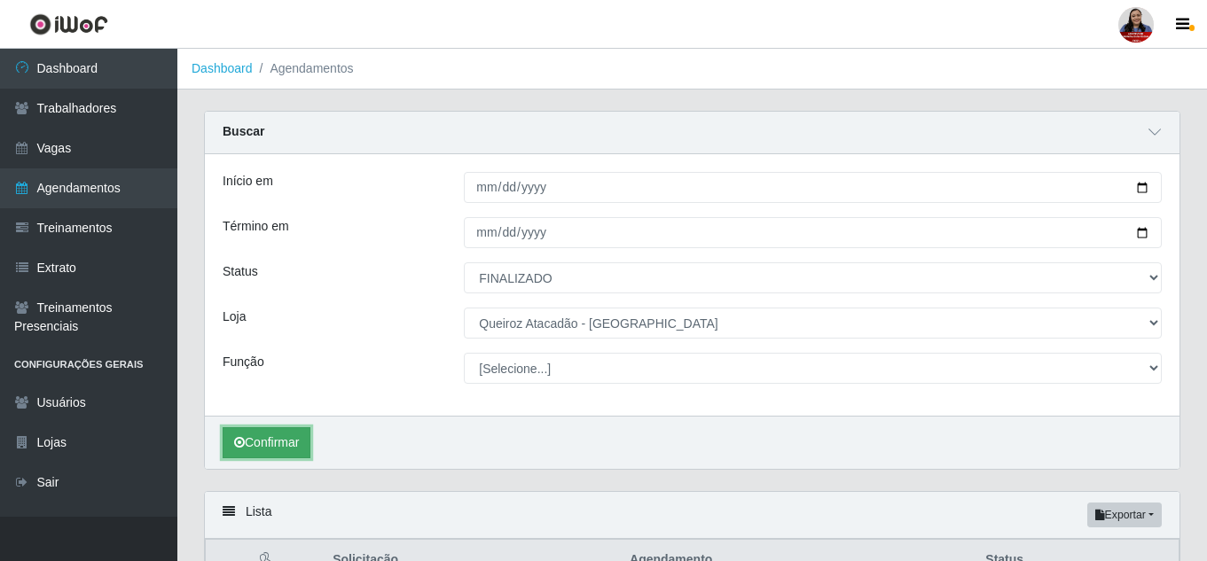
click at [299, 441] on button "Confirmar" at bounding box center [267, 442] width 88 height 31
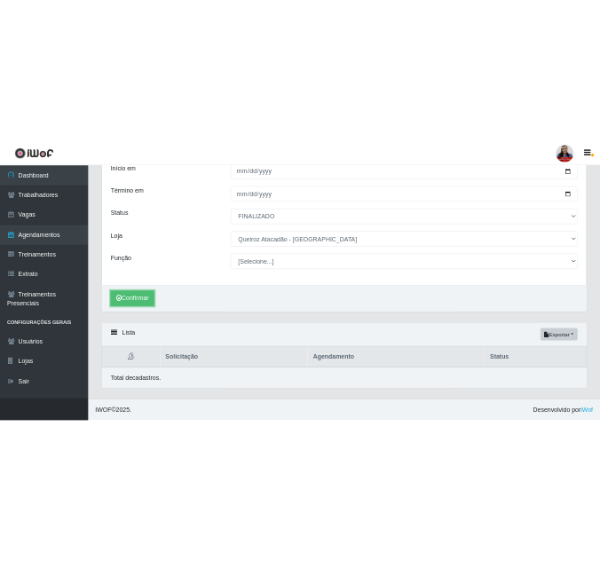
scroll to position [129, 0]
